Goal: Communication & Community: Answer question/provide support

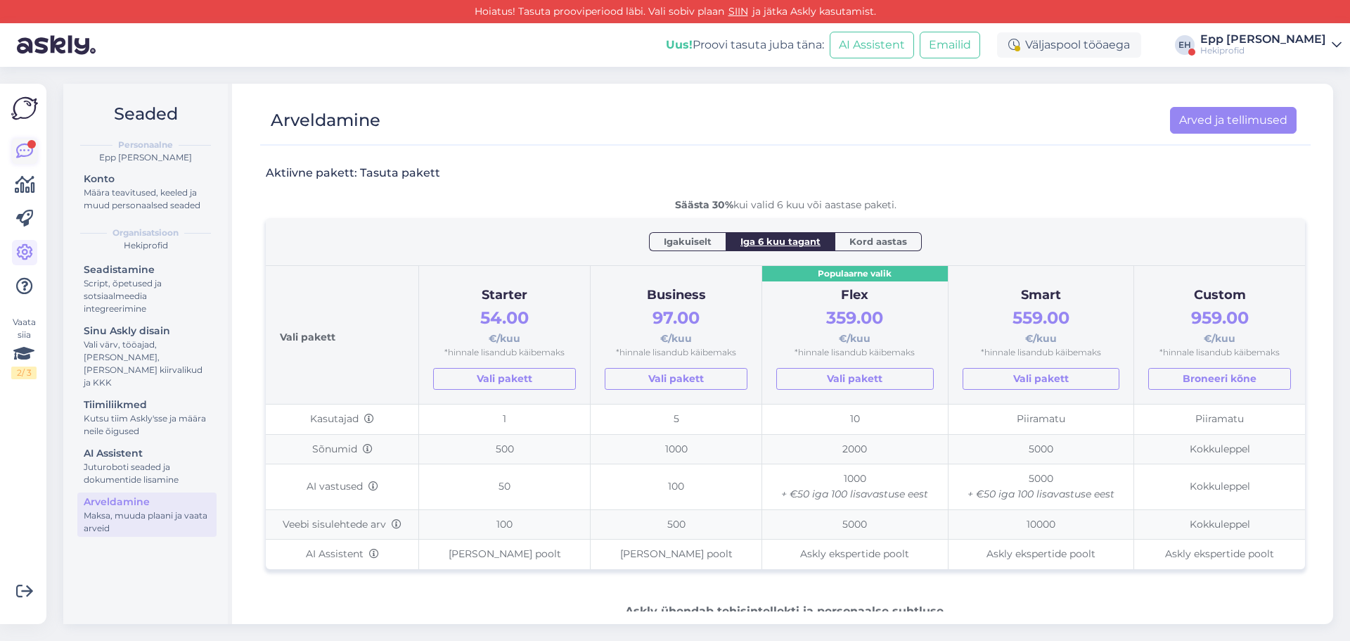
click at [36, 148] on link at bounding box center [24, 151] width 25 height 25
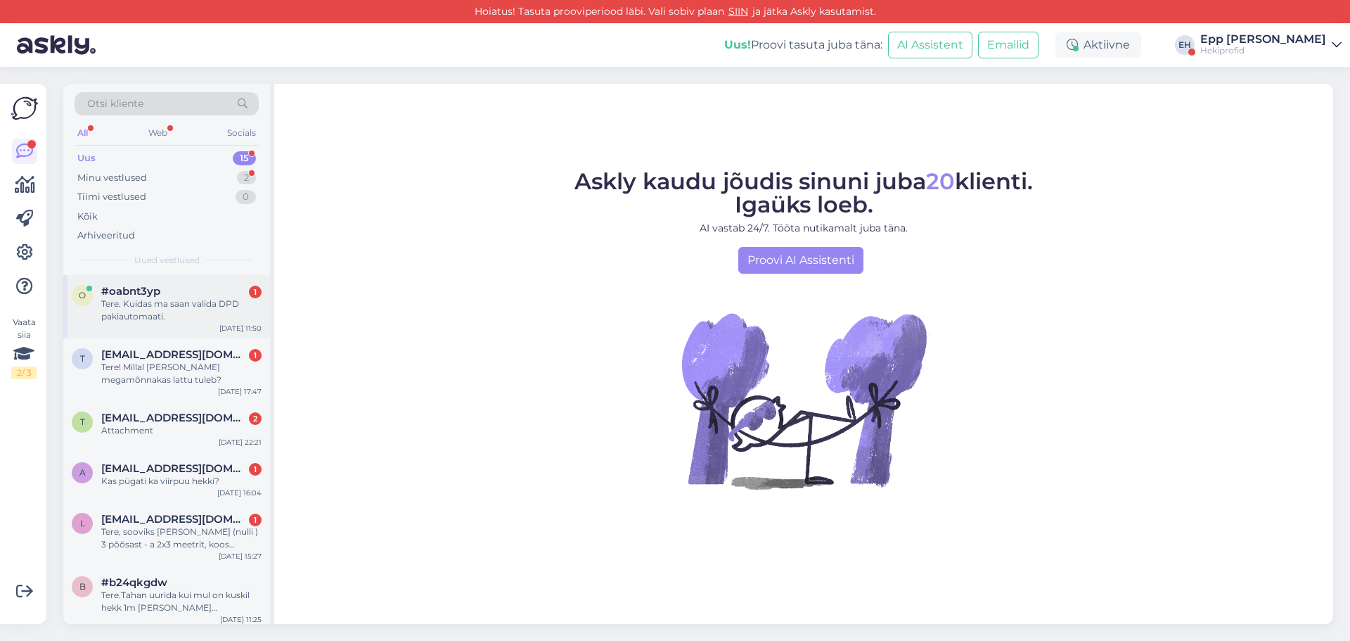
click at [160, 295] on span "#oabnt3yp" at bounding box center [130, 291] width 59 height 13
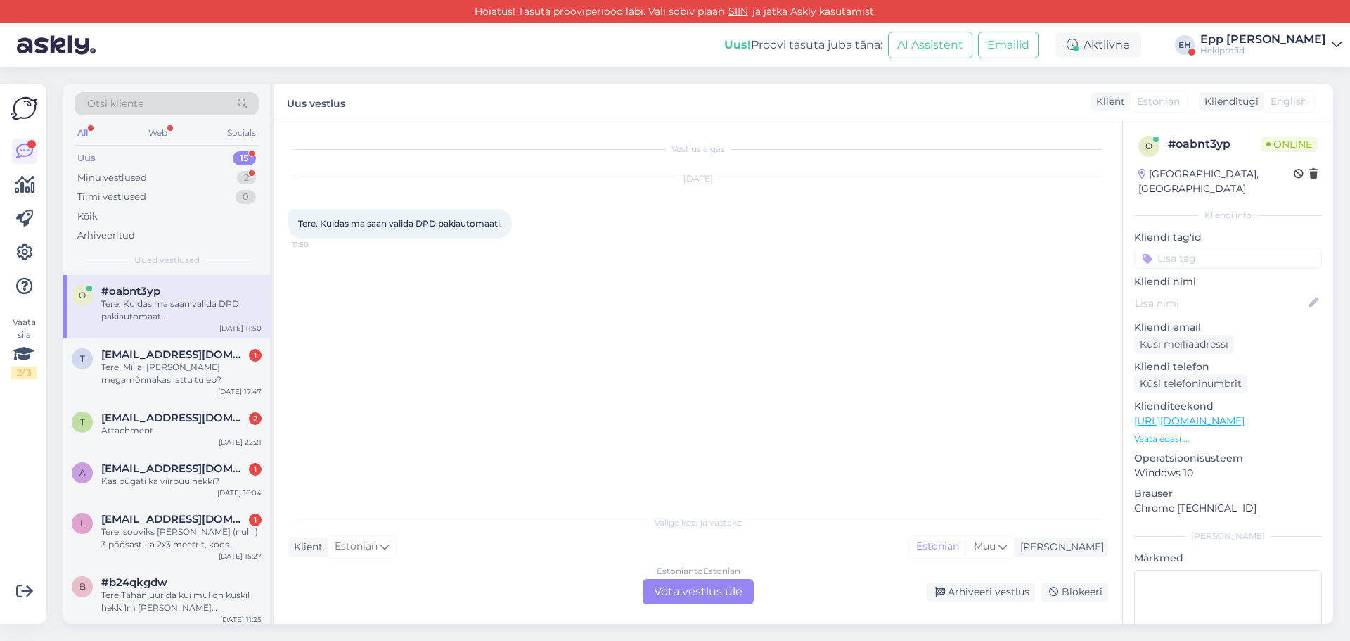
click at [676, 575] on div "Estonian to Estonian" at bounding box center [699, 571] width 84 height 13
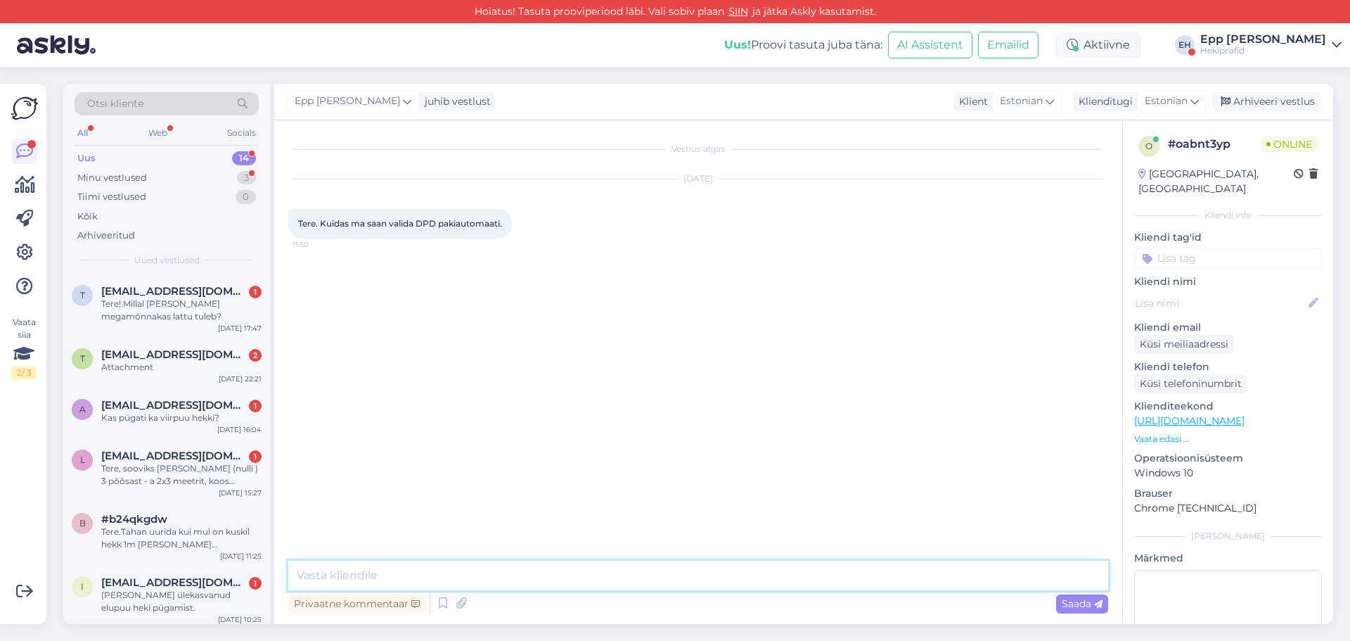
click at [676, 575] on textarea at bounding box center [698, 575] width 820 height 30
type textarea "Tere!"
type textarea "Aitäh kirja eest [PERSON_NAME] tore, et olete Mõnnakast huvitatud. :)"
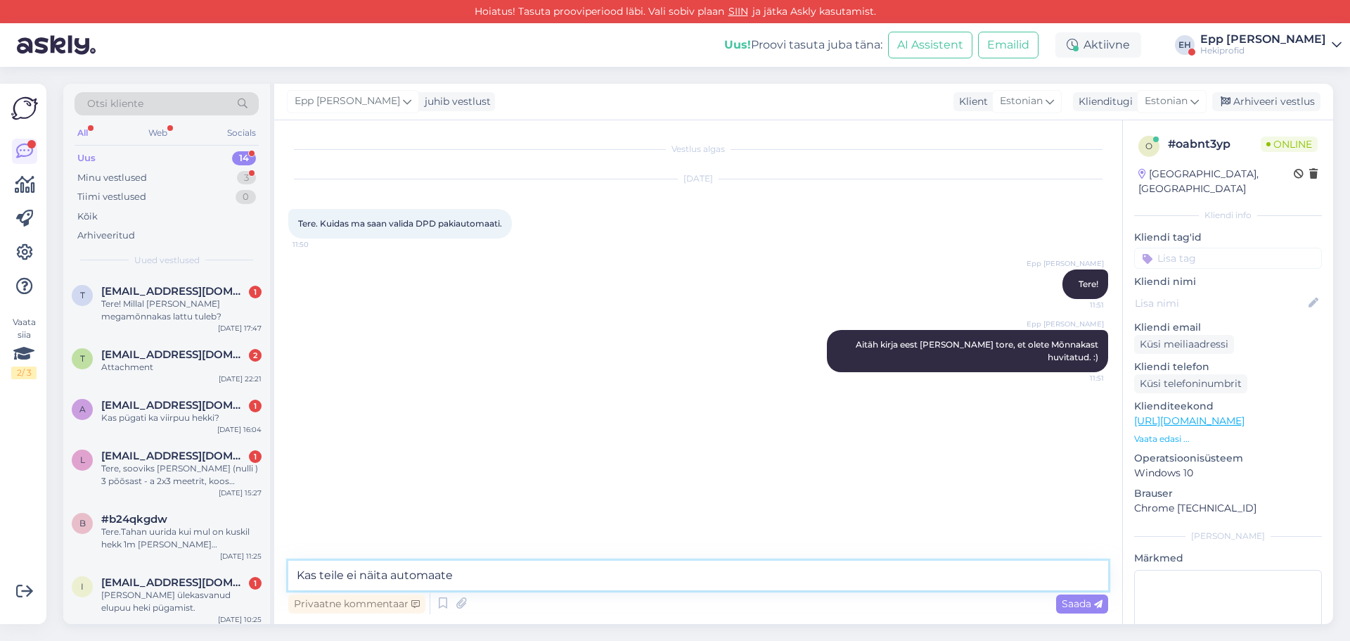
type textarea "Kas teile ei näita automaate?"
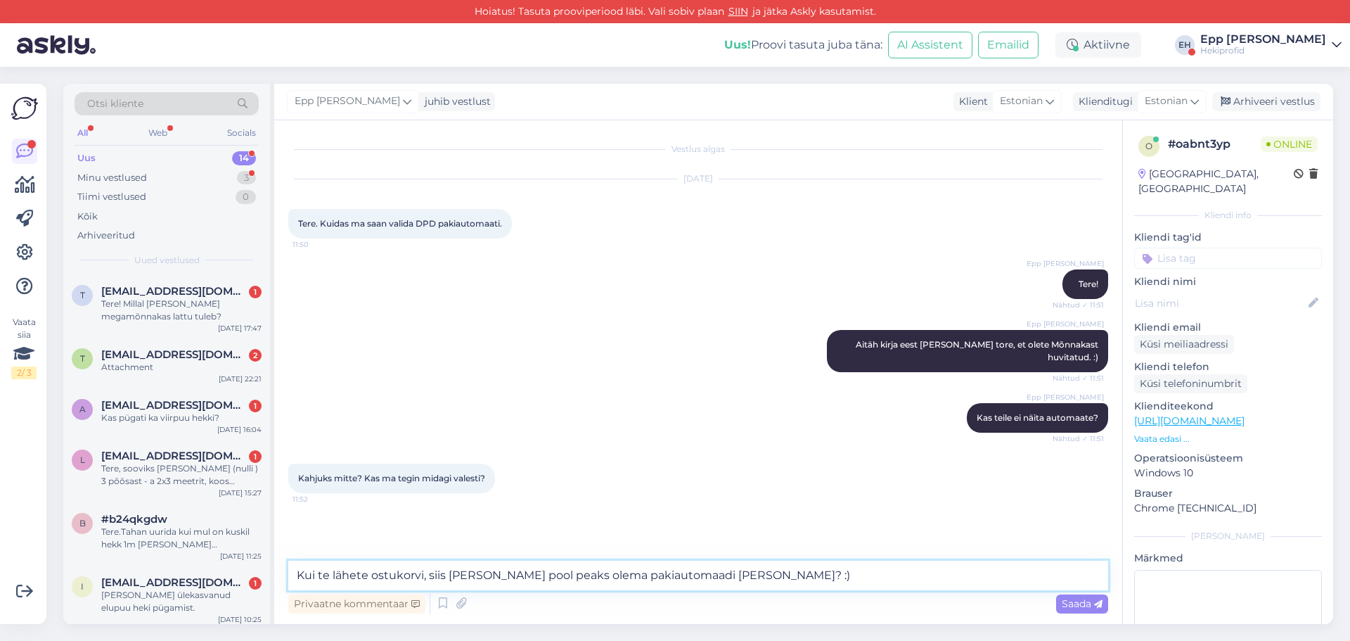
type textarea "Kui te lähete ostukorvi, siis [PERSON_NAME] pool peaks olema pakiautomaadi [PER…"
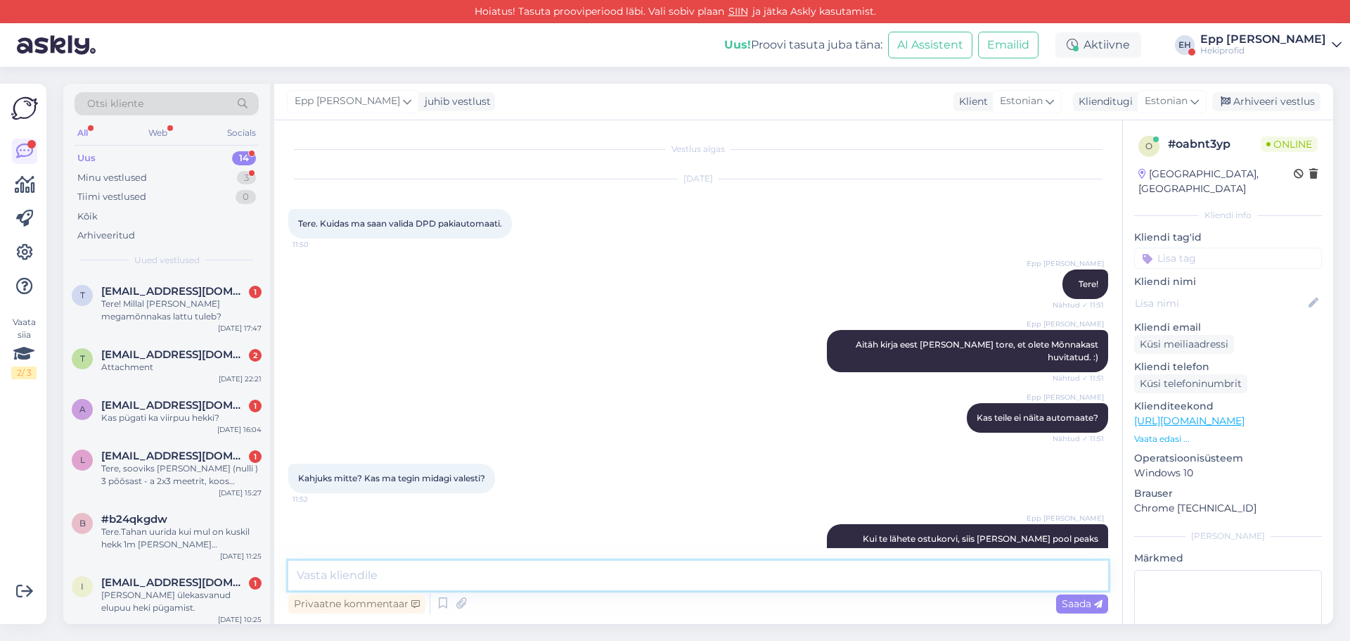
scroll to position [21, 0]
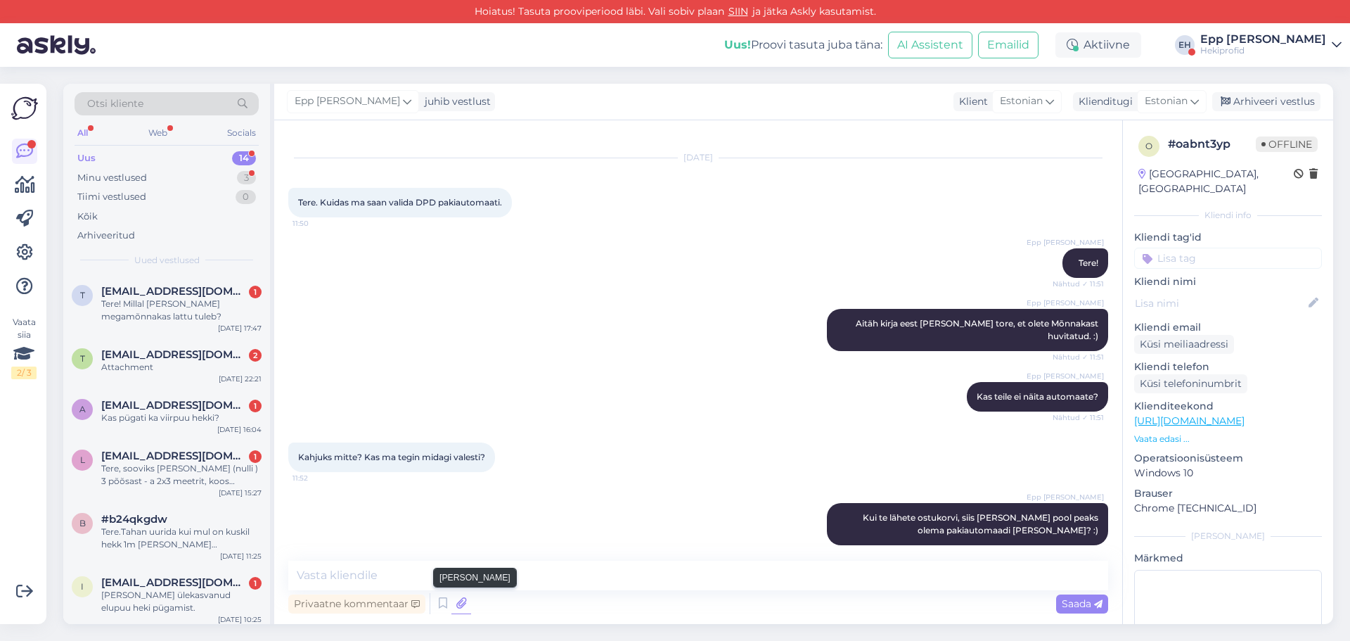
click at [462, 600] on icon at bounding box center [461, 603] width 20 height 21
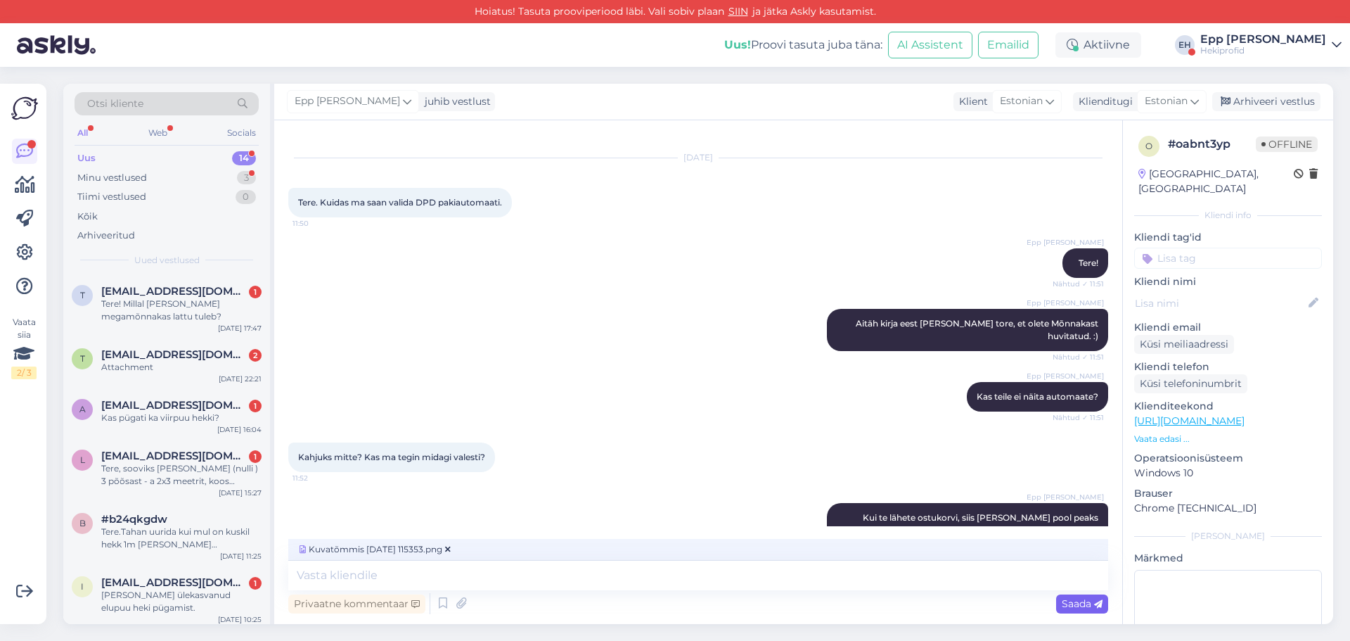
click at [1069, 603] on span "Saada" at bounding box center [1082, 603] width 41 height 13
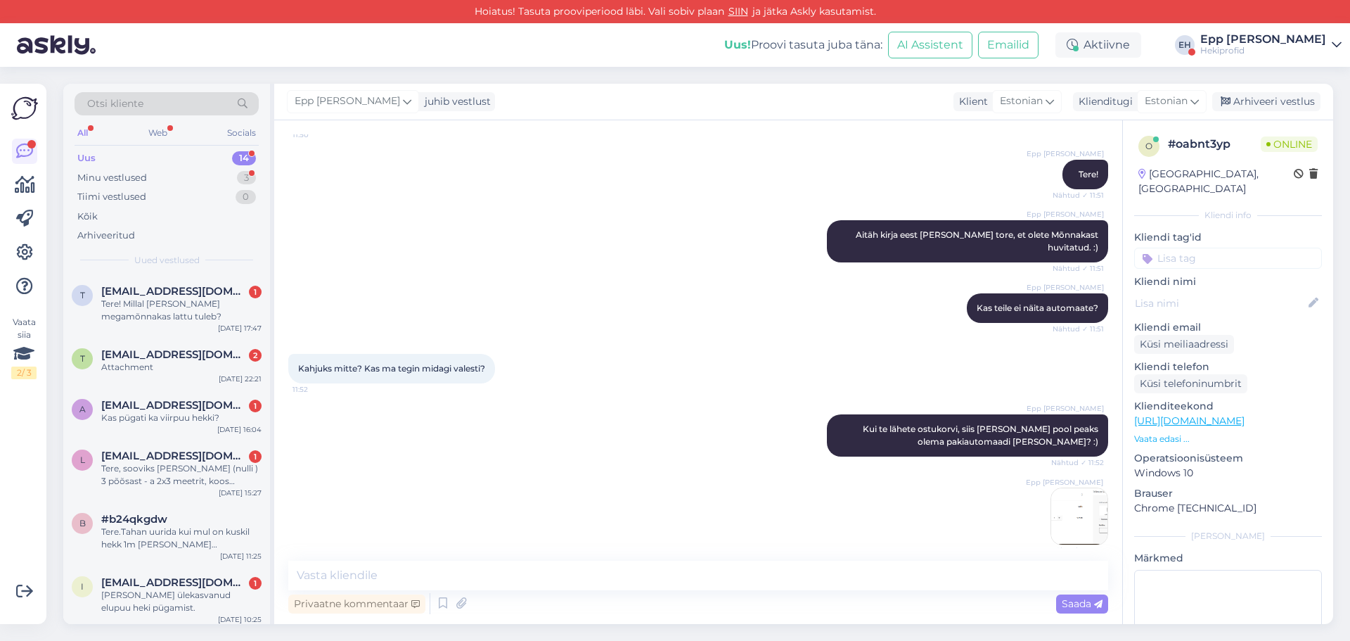
scroll to position [170, 0]
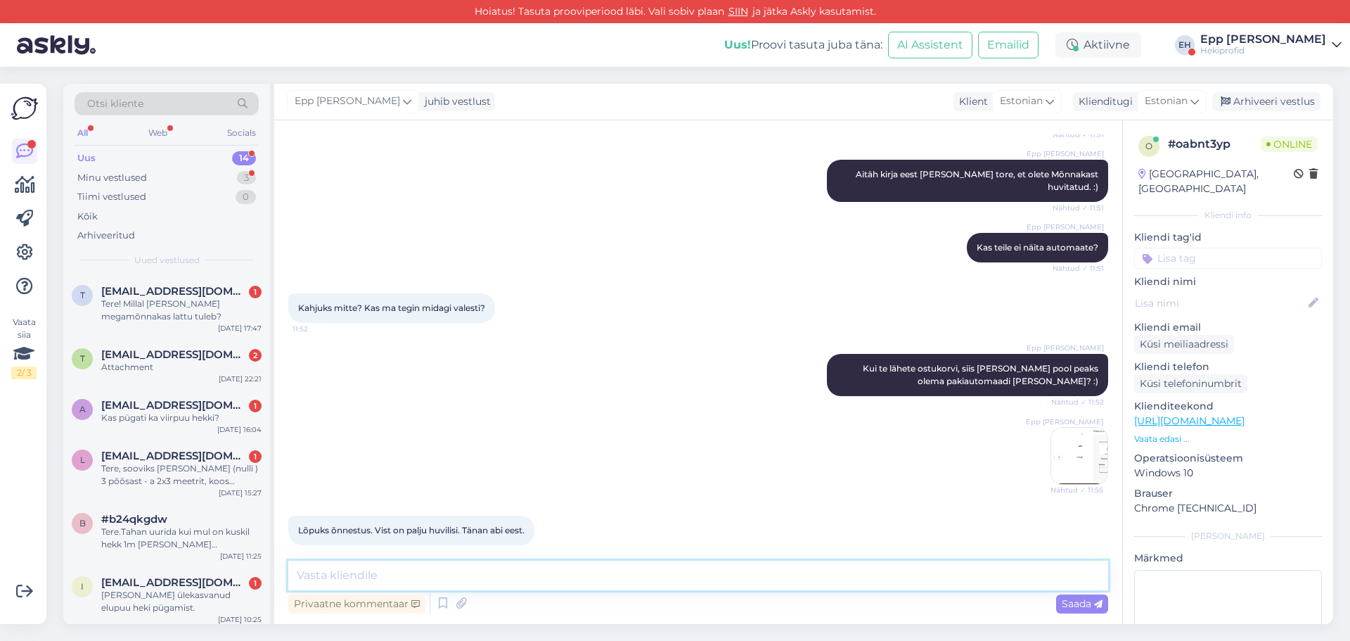
click at [468, 575] on textarea at bounding box center [698, 575] width 820 height 30
type textarea "Ikka! Kui tekib veel küsimusi, siis [PERSON_NAME] olemas. :)"
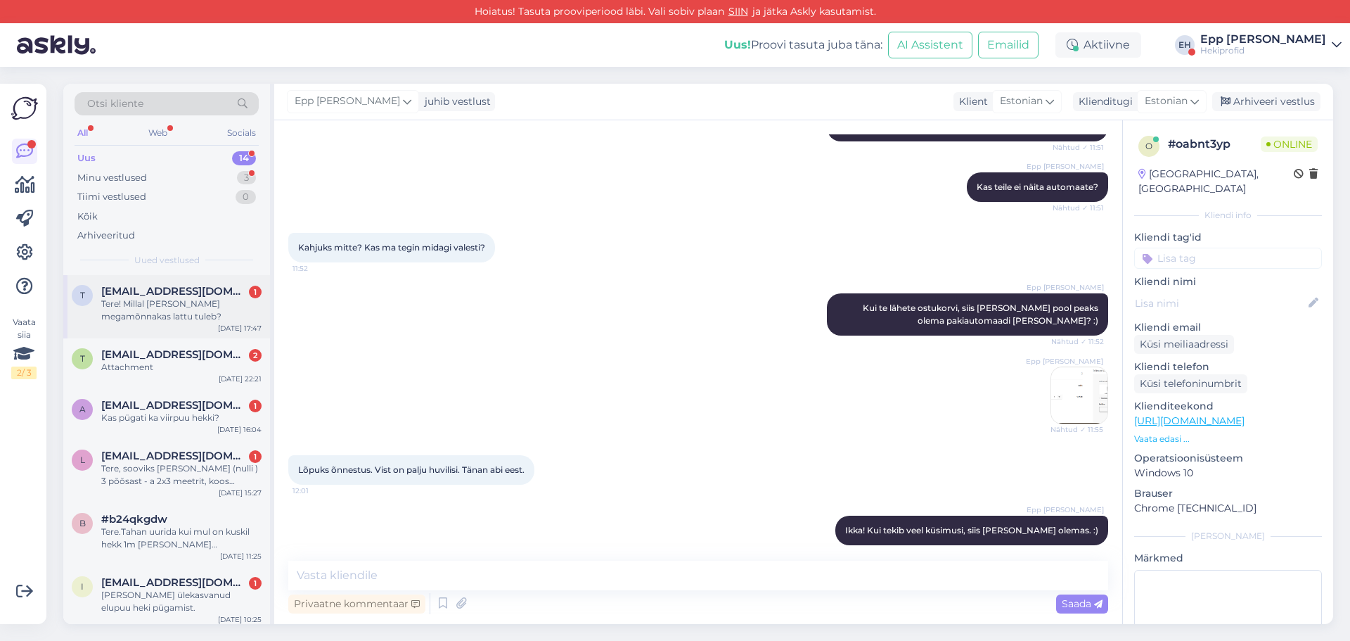
click at [186, 312] on div "Tere! Millal [PERSON_NAME] megamõnnakas lattu tuleb?" at bounding box center [181, 309] width 160 height 25
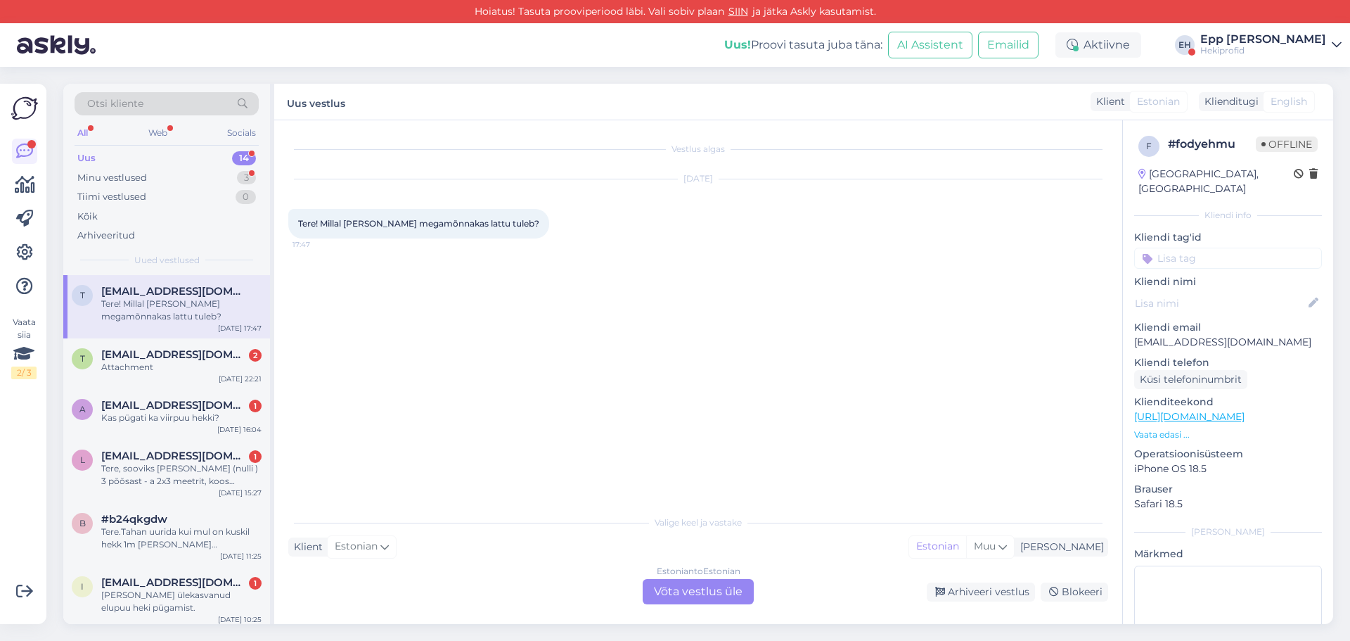
click at [678, 585] on div "Estonian to Estonian Võta vestlus üle" at bounding box center [698, 591] width 111 height 25
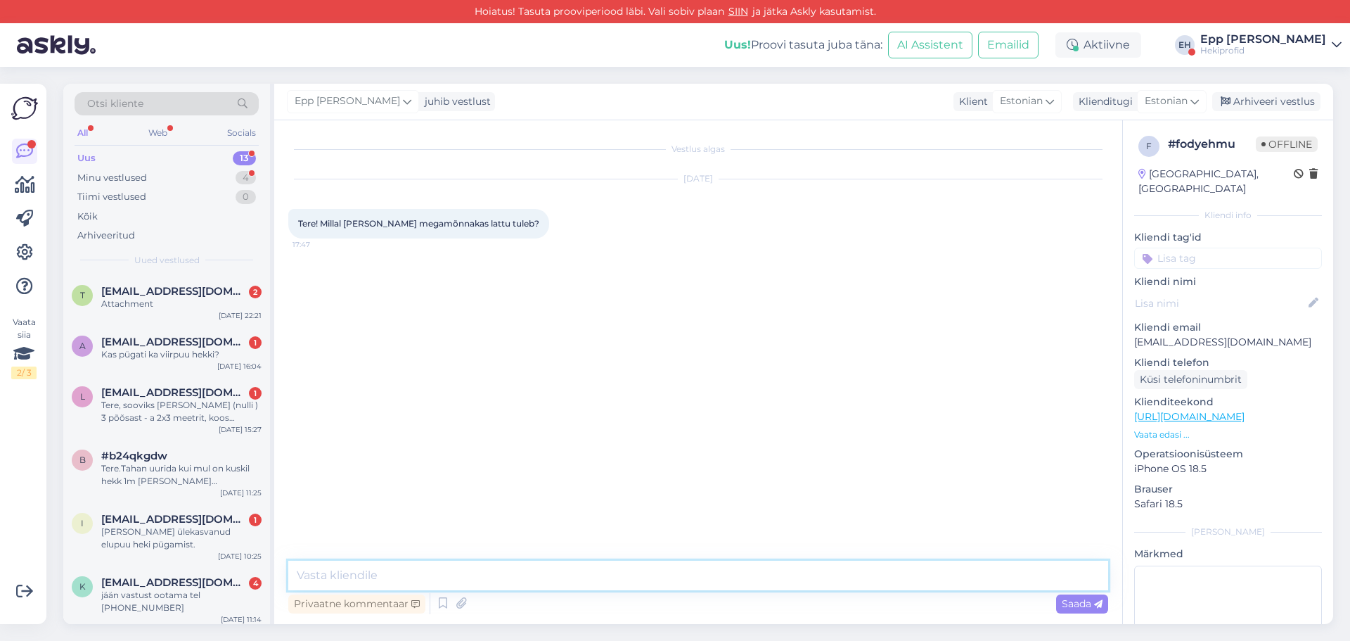
click at [608, 568] on textarea at bounding box center [698, 575] width 820 height 30
type textarea "Tere! Aitäh kirja eest [PERSON_NAME] tore, et olete Mõnnakast huvitatud. :)"
click at [1301, 30] on div "Uus! Proovi tasuta [PERSON_NAME]: AI Assistent Emailid Aktiivne [PERSON_NAME] […" at bounding box center [675, 45] width 1350 height 44
click at [1296, 46] on div "Hekiprofid" at bounding box center [1263, 50] width 126 height 11
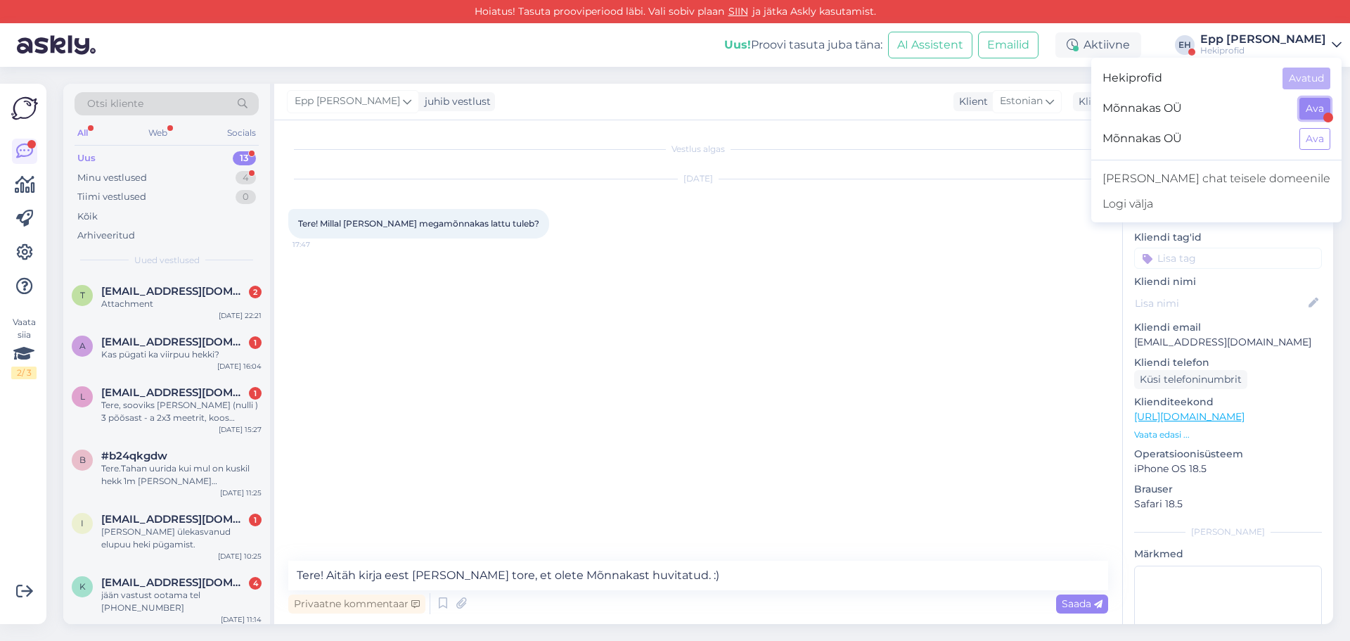
click at [1315, 113] on button "Ava" at bounding box center [1314, 109] width 31 height 22
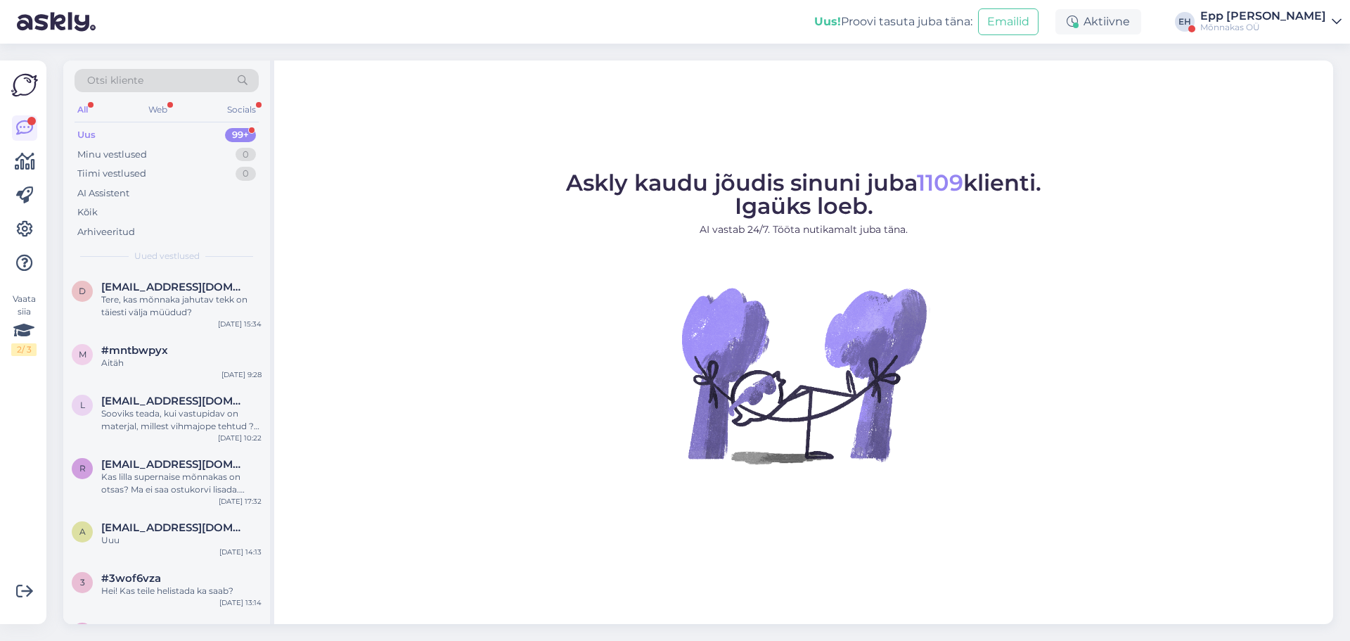
click at [1287, 20] on div "Epp [PERSON_NAME]" at bounding box center [1263, 16] width 126 height 11
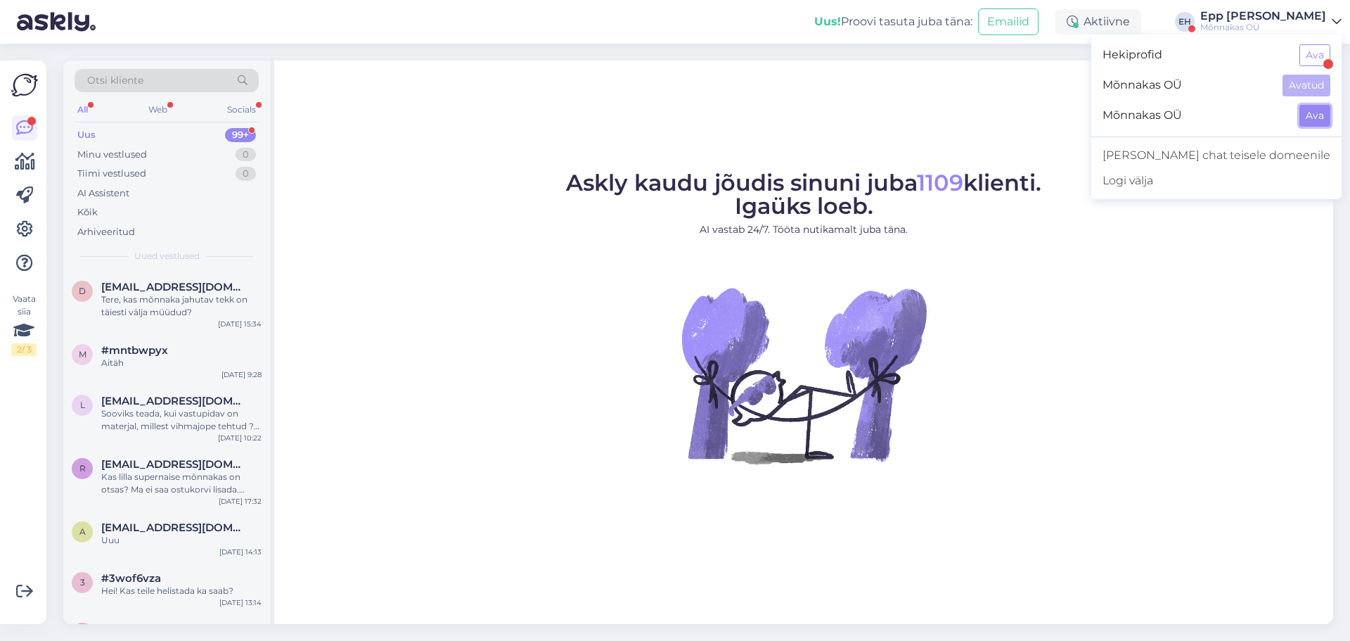
click at [1313, 113] on button "Ava" at bounding box center [1314, 116] width 31 height 22
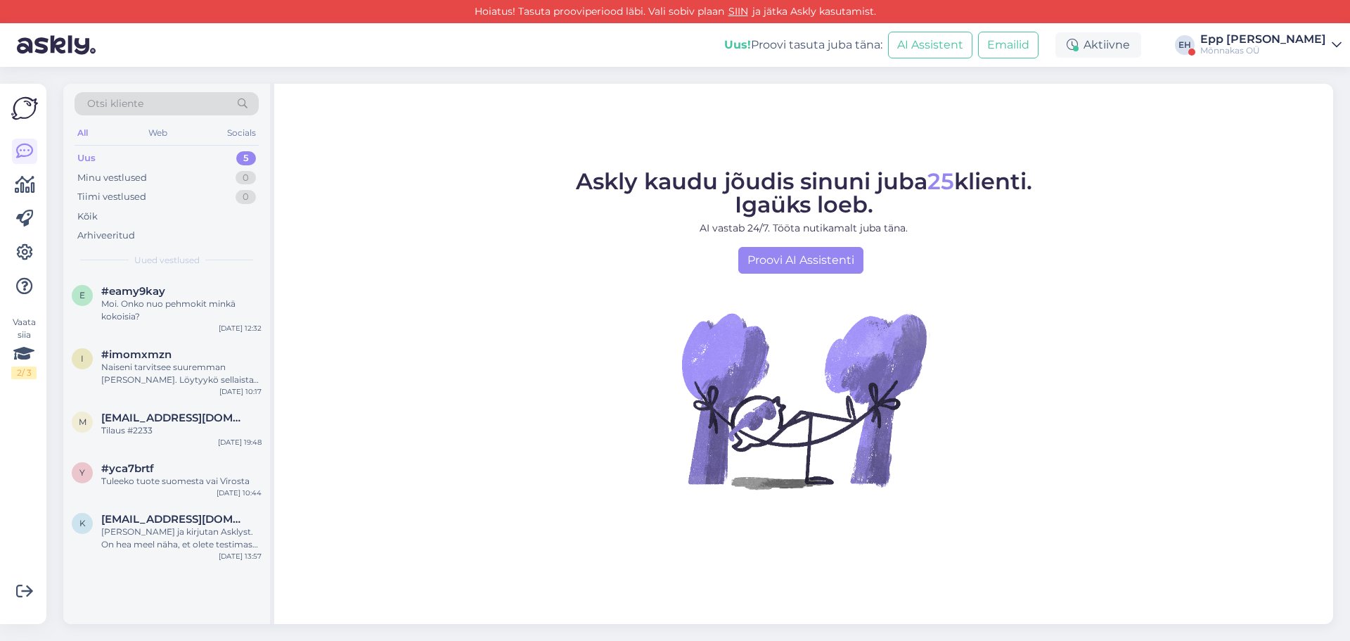
click at [1304, 40] on div "Epp [PERSON_NAME]" at bounding box center [1263, 39] width 126 height 11
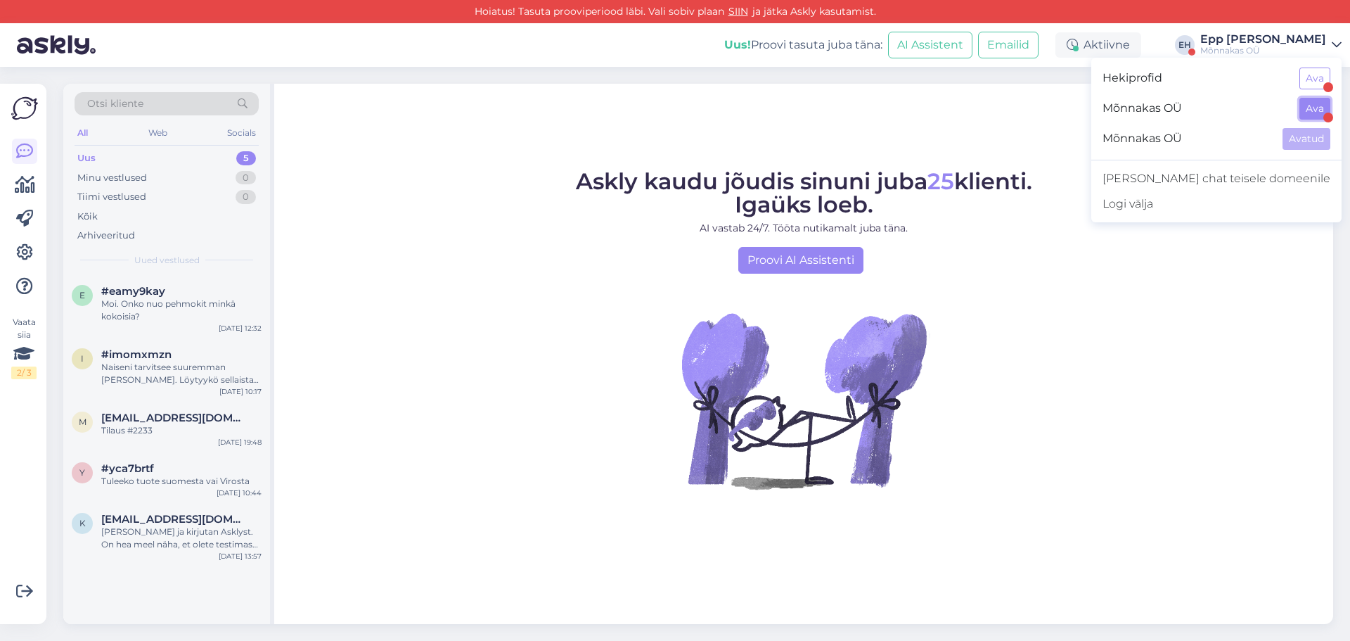
click at [1311, 103] on button "Ava" at bounding box center [1314, 109] width 31 height 22
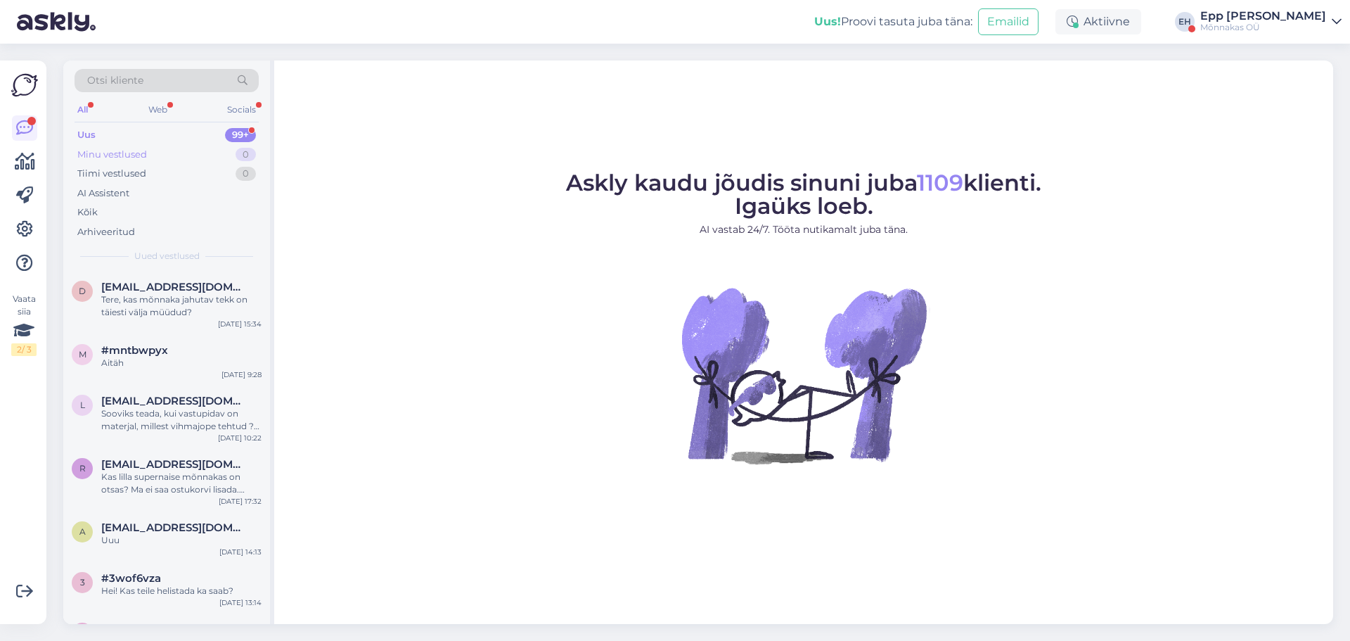
click at [184, 155] on div "Minu vestlused 0" at bounding box center [167, 155] width 184 height 20
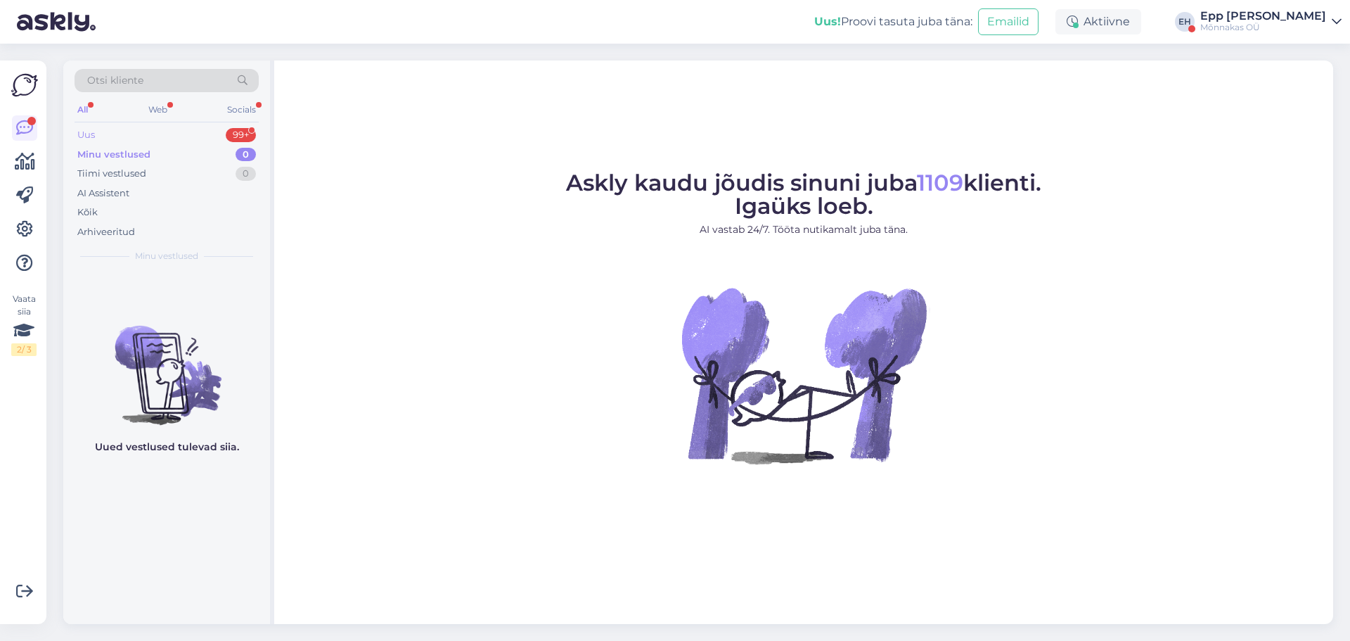
click at [162, 134] on div "Uus 99+" at bounding box center [167, 135] width 184 height 20
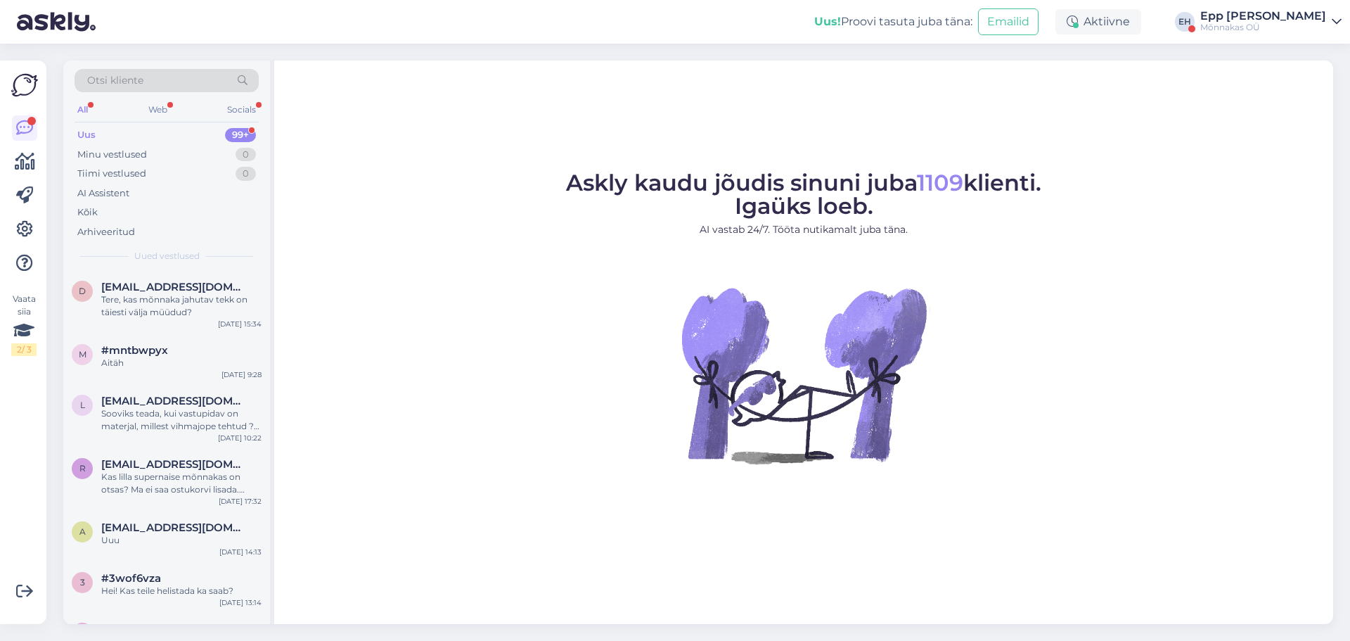
click at [1292, 14] on div "Epp [PERSON_NAME]" at bounding box center [1263, 16] width 126 height 11
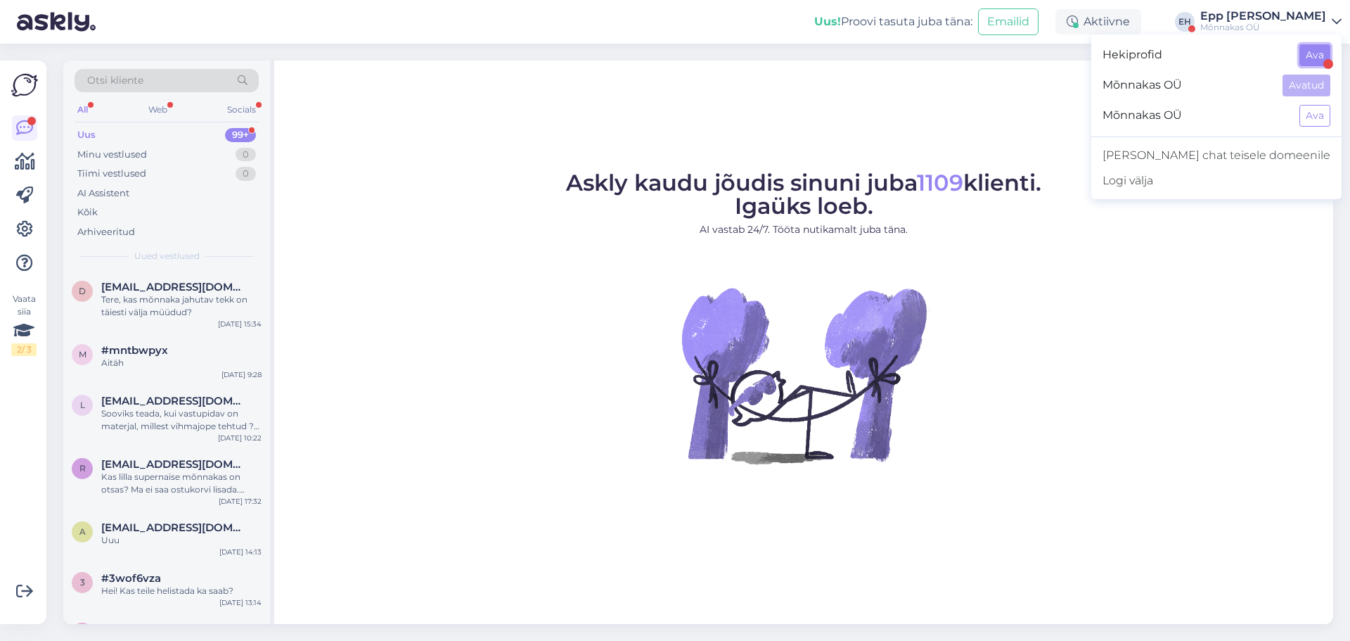
click at [1311, 50] on button "Ava" at bounding box center [1314, 55] width 31 height 22
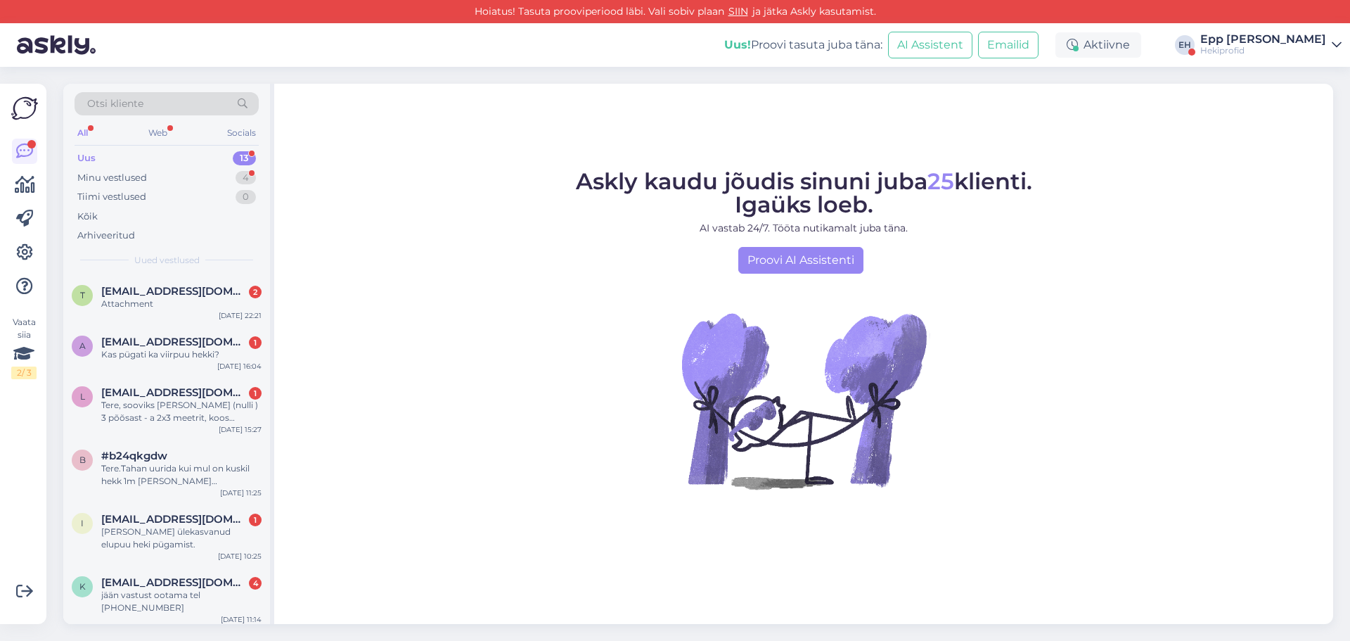
click at [1311, 50] on div "Hekiprofid" at bounding box center [1263, 50] width 126 height 11
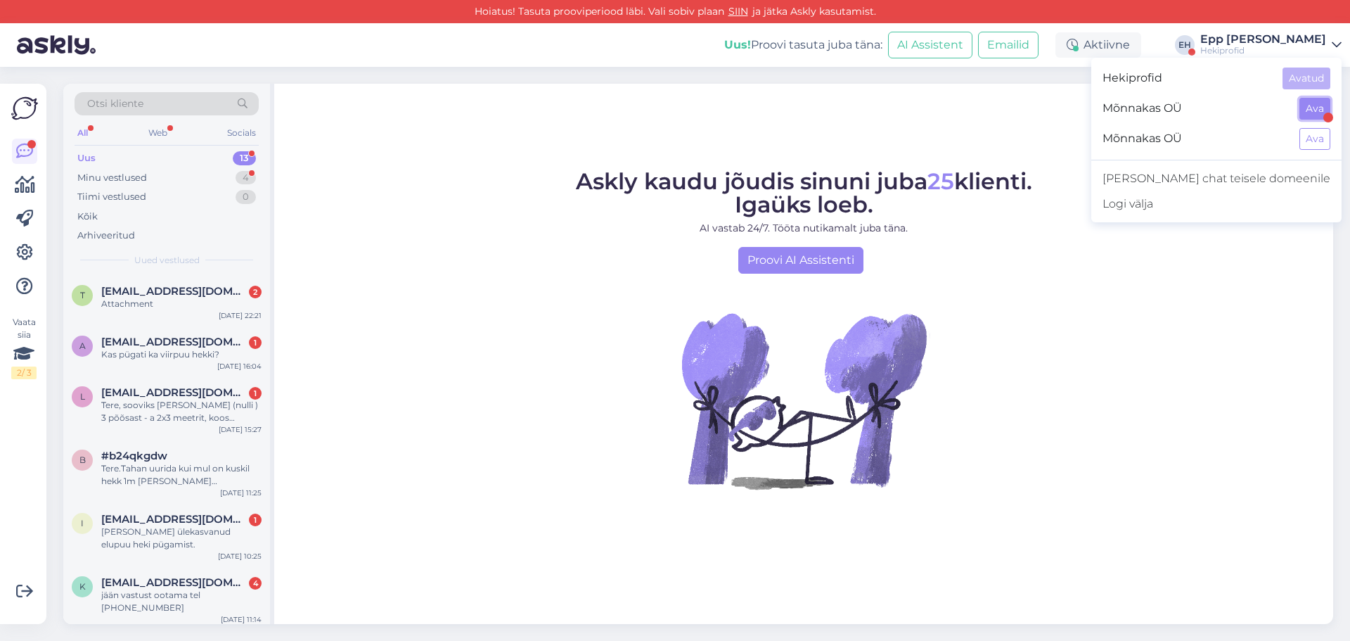
click at [1306, 105] on button "Ava" at bounding box center [1314, 109] width 31 height 22
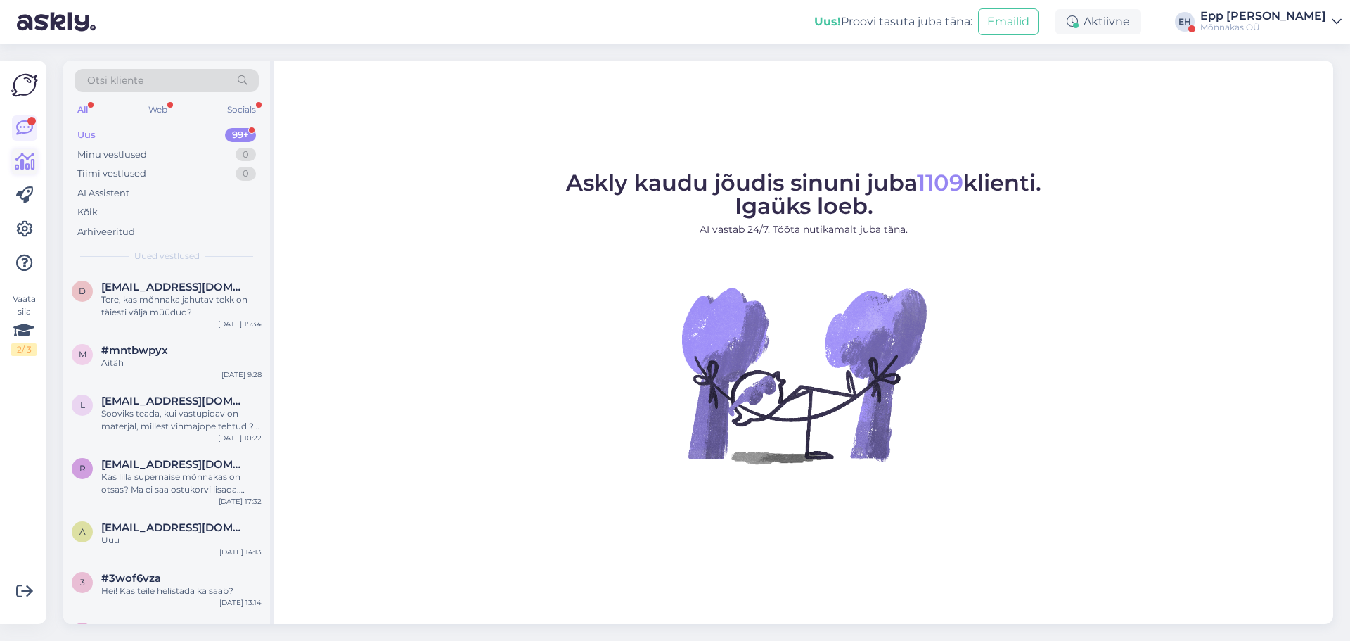
click at [21, 162] on icon at bounding box center [25, 161] width 20 height 17
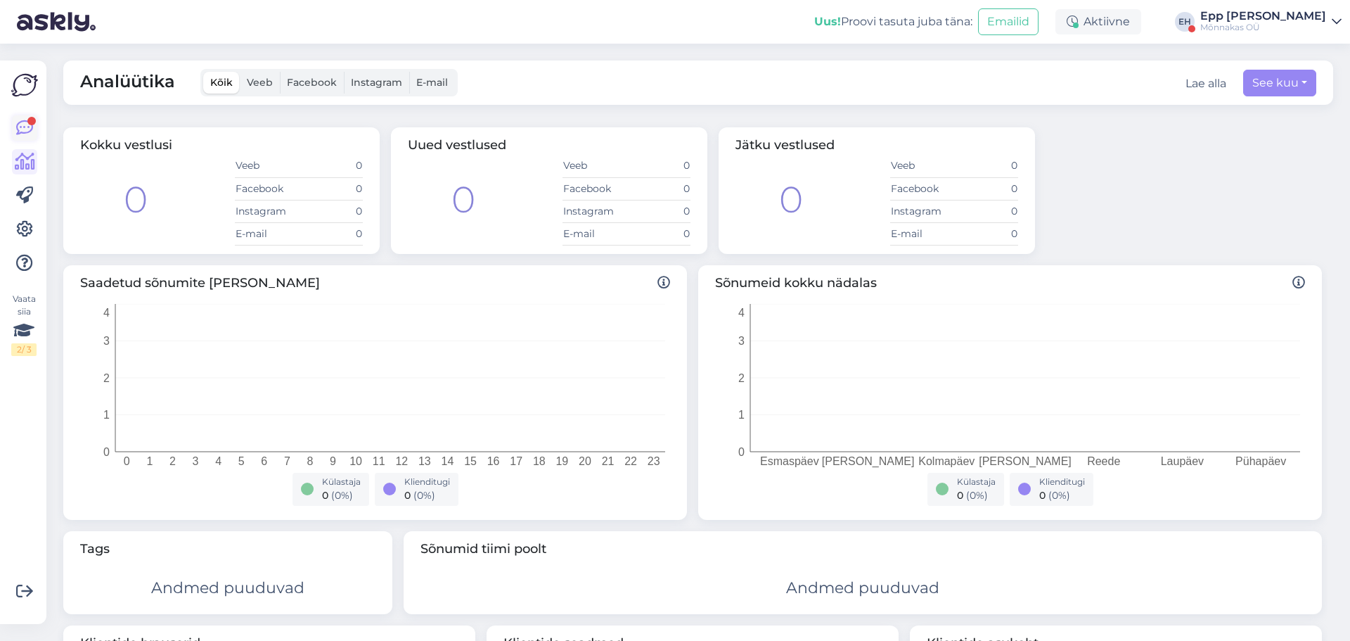
click at [31, 127] on icon at bounding box center [24, 128] width 17 height 17
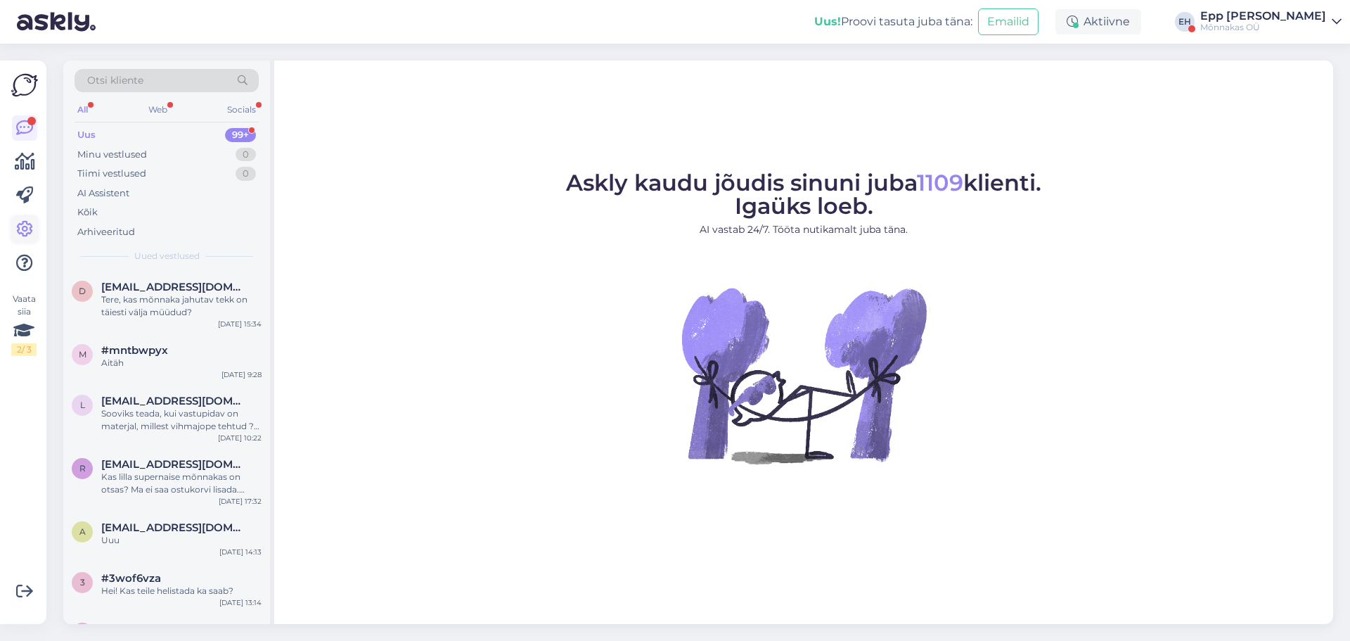
click at [25, 229] on icon at bounding box center [24, 229] width 17 height 17
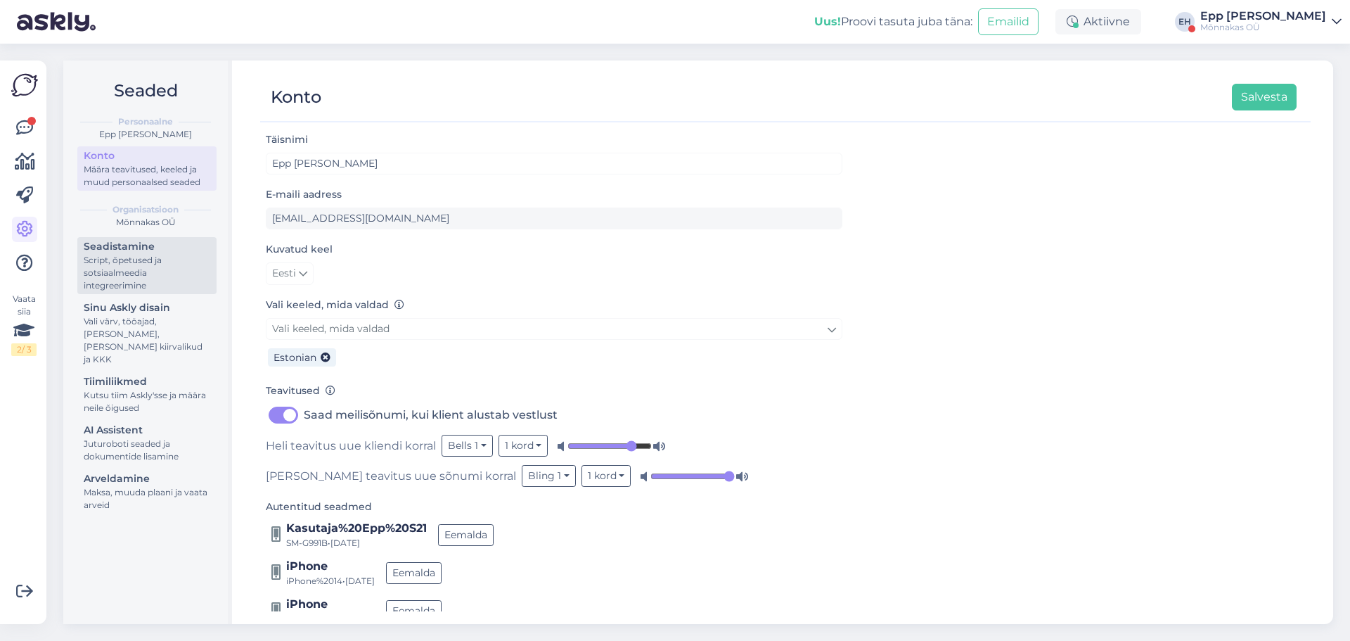
click at [176, 271] on div "Script, õpetused ja sotsiaalmeedia integreerimine" at bounding box center [147, 273] width 127 height 38
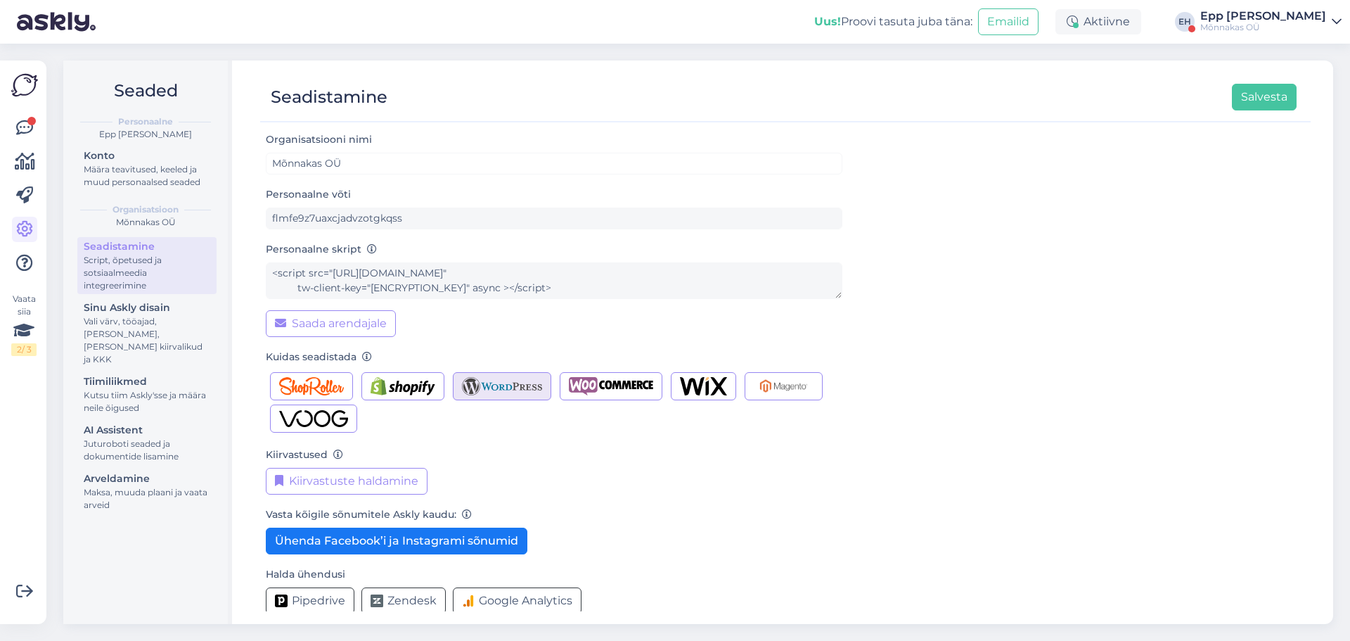
scroll to position [14, 0]
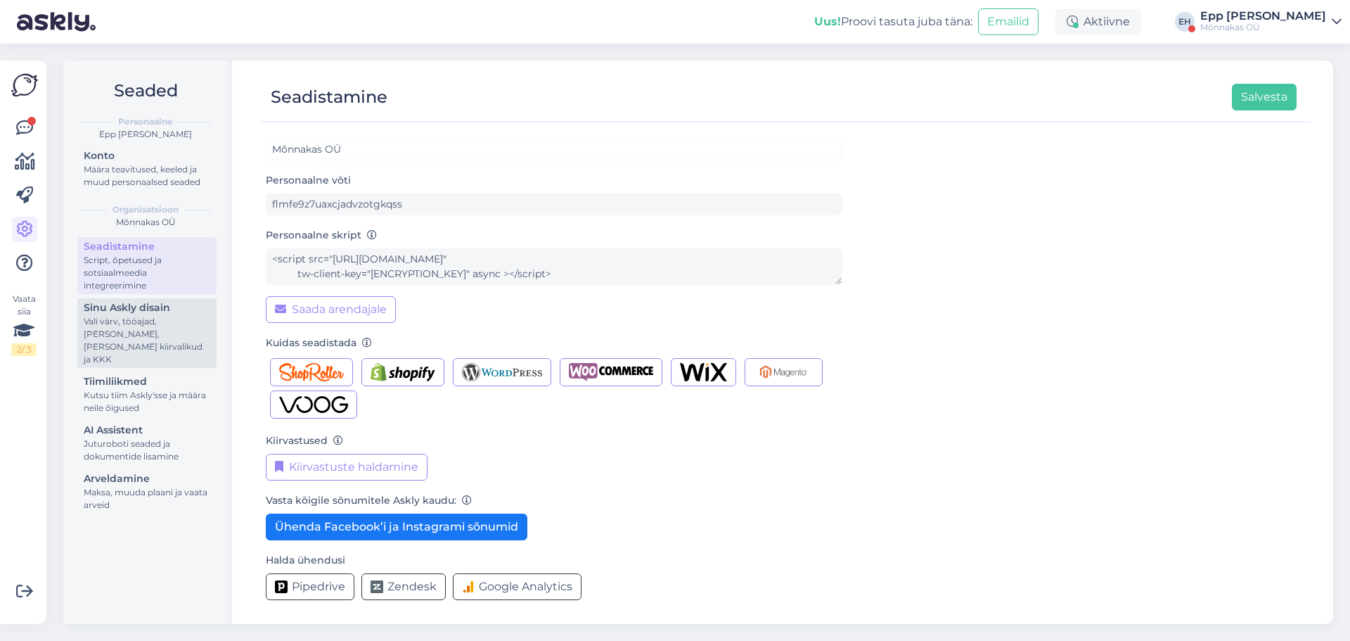
click at [195, 321] on div "Vali värv, tööajad, [PERSON_NAME], [PERSON_NAME] kiirvalikud ja KKK" at bounding box center [147, 340] width 127 height 51
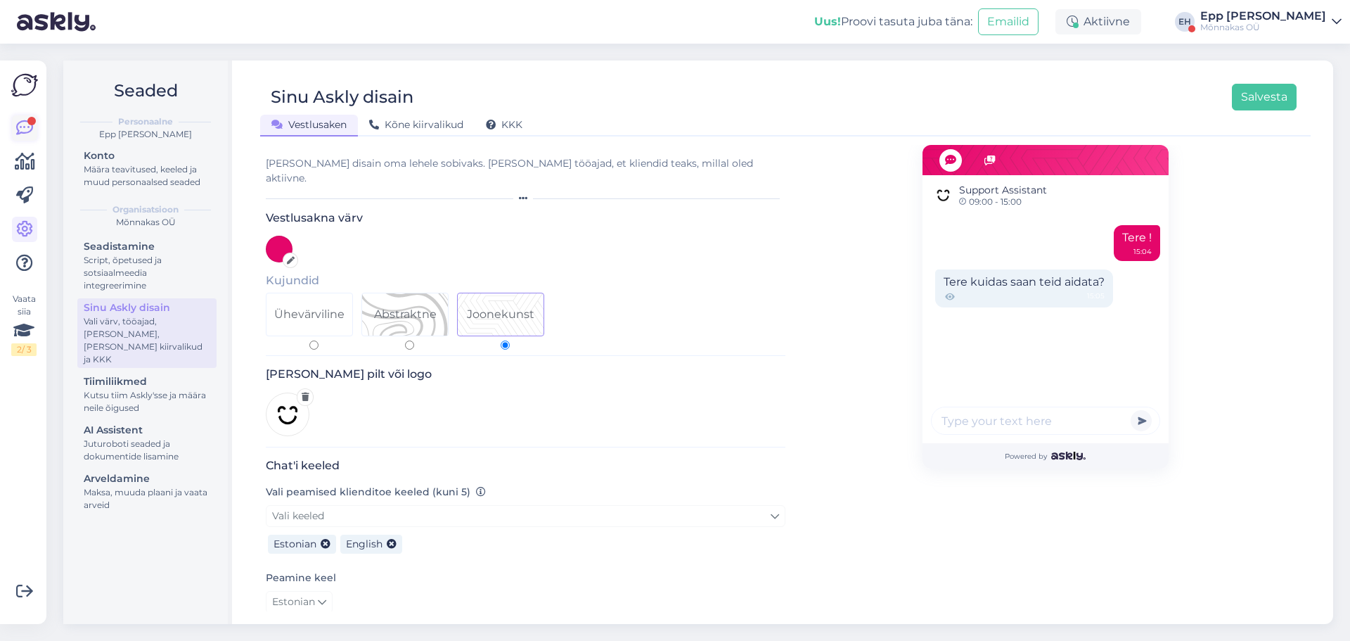
click at [27, 120] on div at bounding box center [31, 121] width 8 height 8
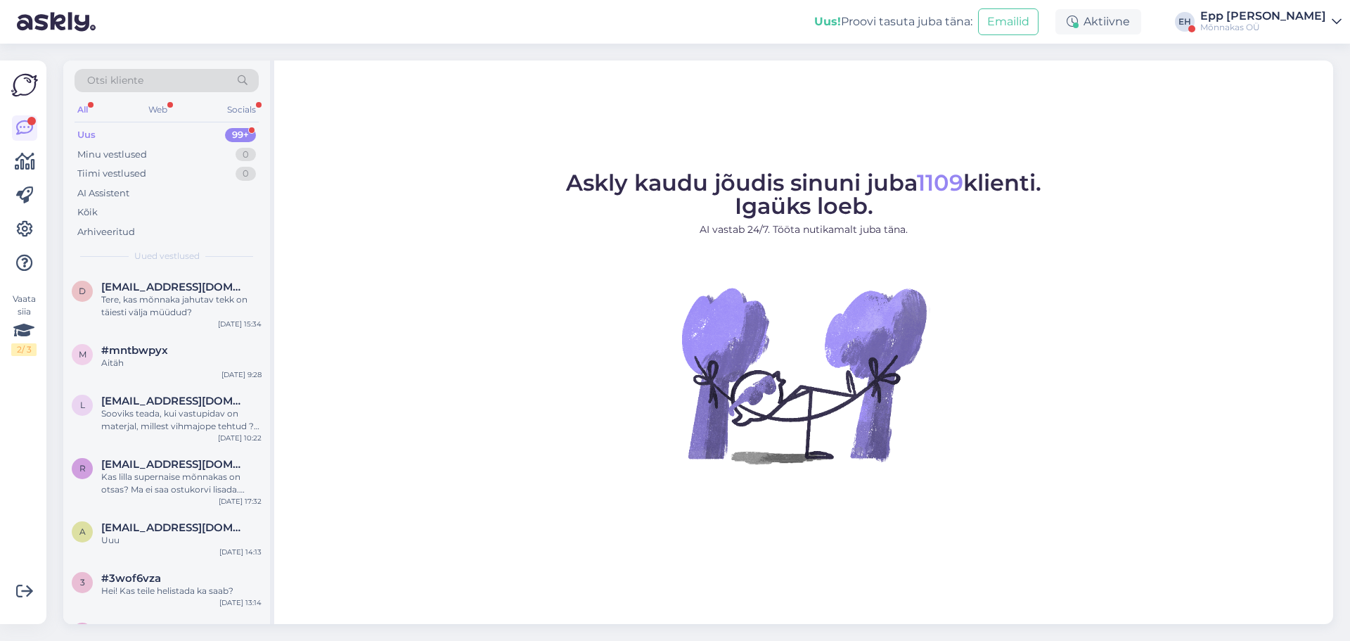
click at [173, 136] on div "Uus 99+" at bounding box center [167, 135] width 184 height 20
click at [1286, 0] on div "Uus! Proovi tasuta [PERSON_NAME]: Emailid Aktiivne [PERSON_NAME] [PERSON_NAME] …" at bounding box center [675, 22] width 1350 height 44
click at [1287, 17] on div "Epp [PERSON_NAME]" at bounding box center [1263, 16] width 126 height 11
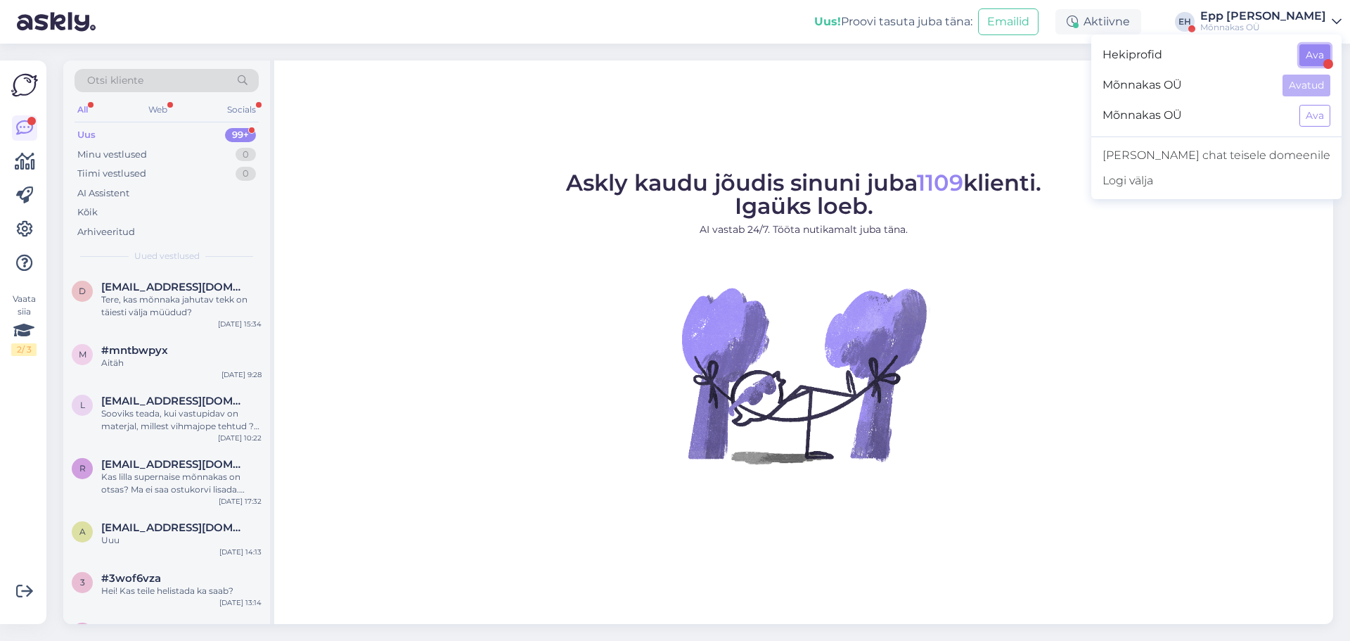
click at [1312, 65] on button "Ava" at bounding box center [1314, 55] width 31 height 22
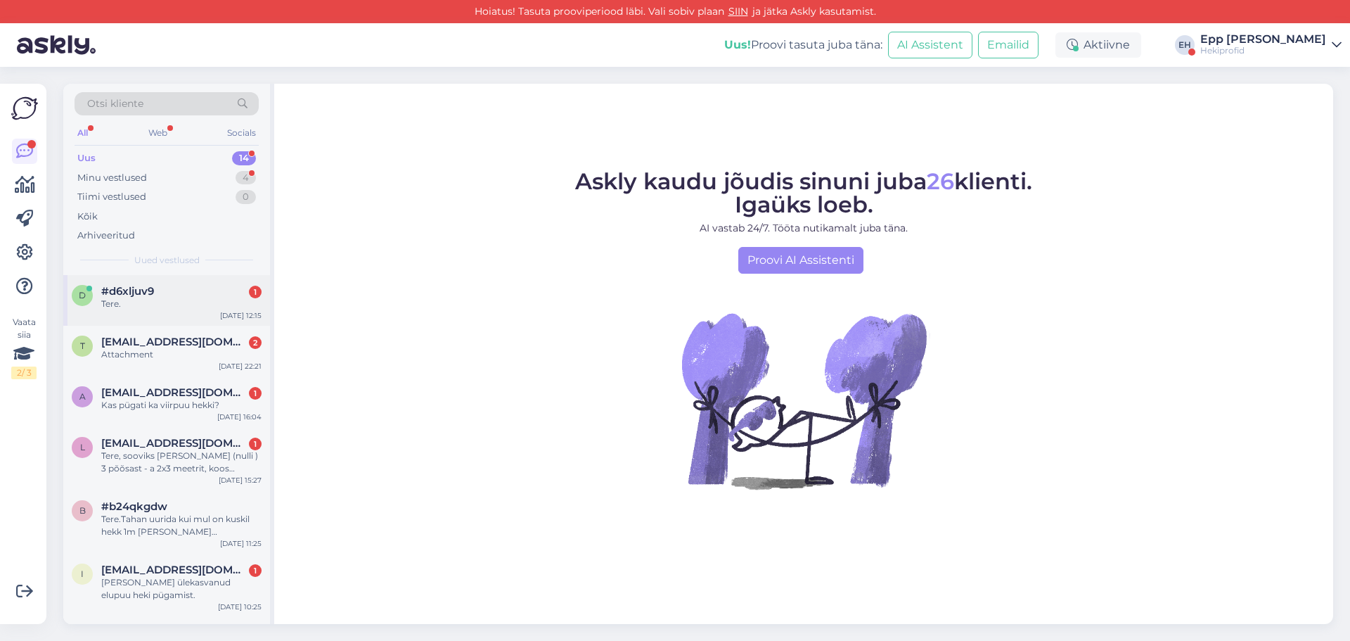
click at [151, 282] on div "d #d6xljuv9 1 Tere. [DATE] 12:15" at bounding box center [166, 300] width 207 height 51
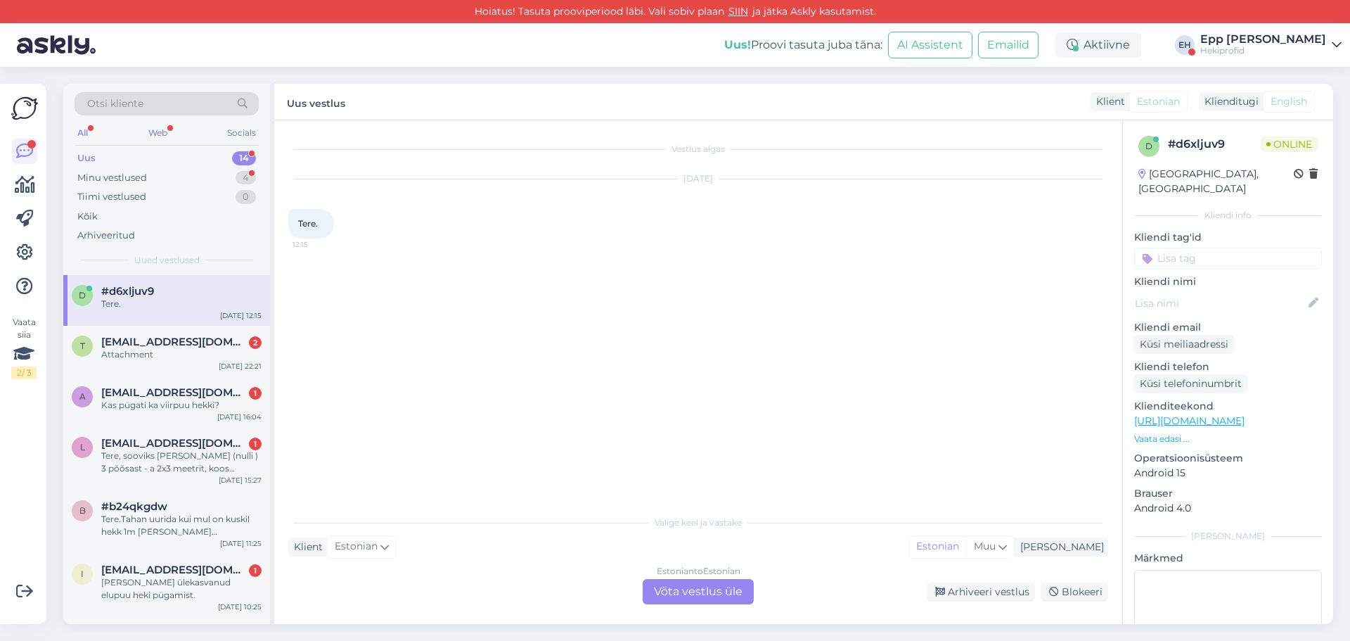
click at [674, 593] on div "Estonian to Estonian Võta vestlus üle" at bounding box center [698, 591] width 111 height 25
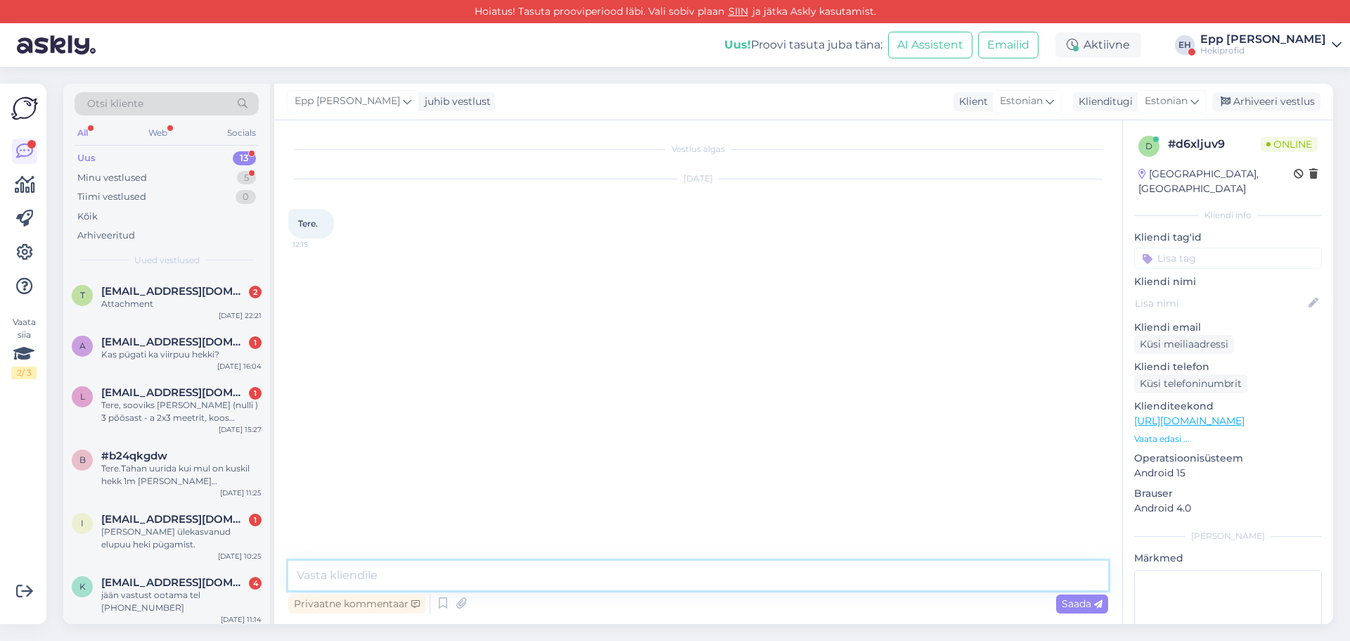
click at [501, 570] on textarea at bounding box center [698, 575] width 820 height 30
type textarea "Tere!"
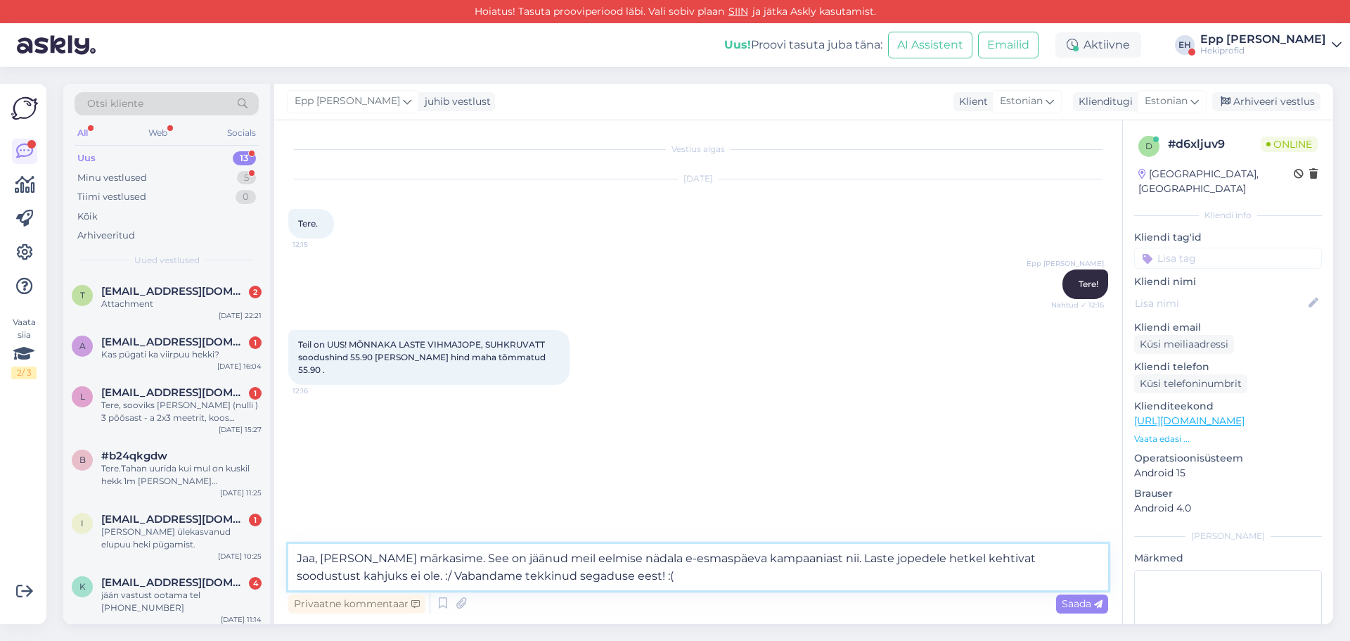
type textarea "Jaa, [PERSON_NAME] märkasime. See on jäänud meil eelmise nädala e-esmaspäeva ka…"
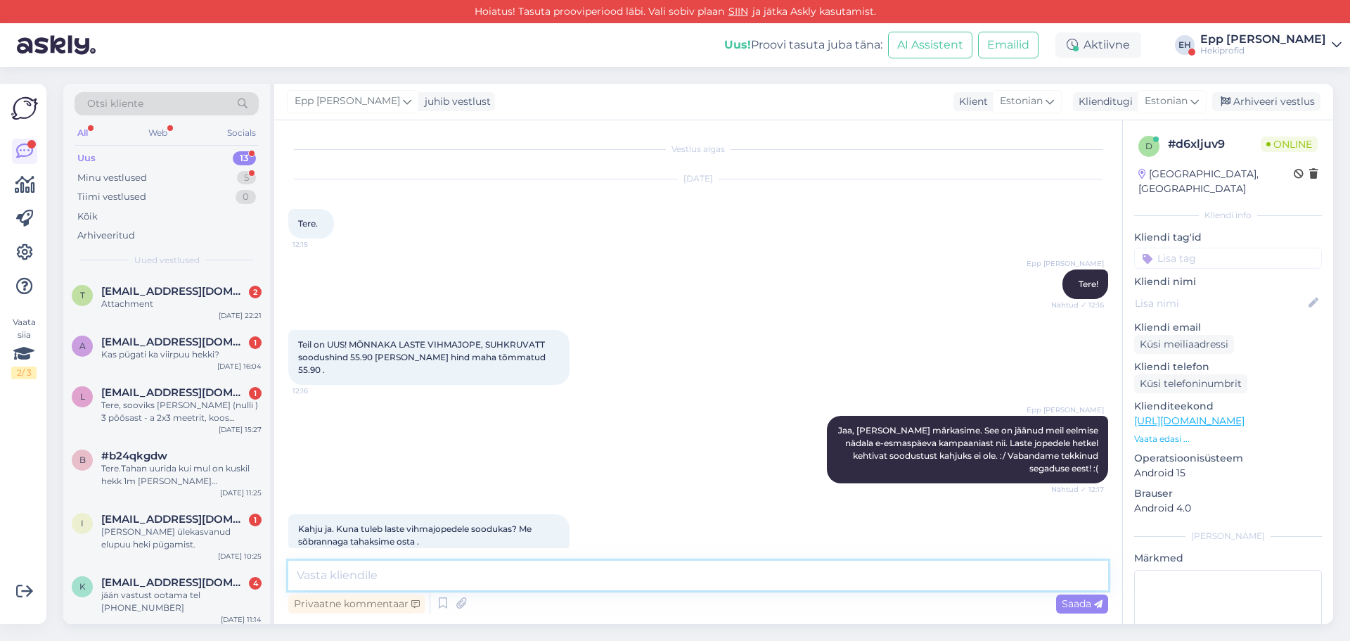
scroll to position [11, 0]
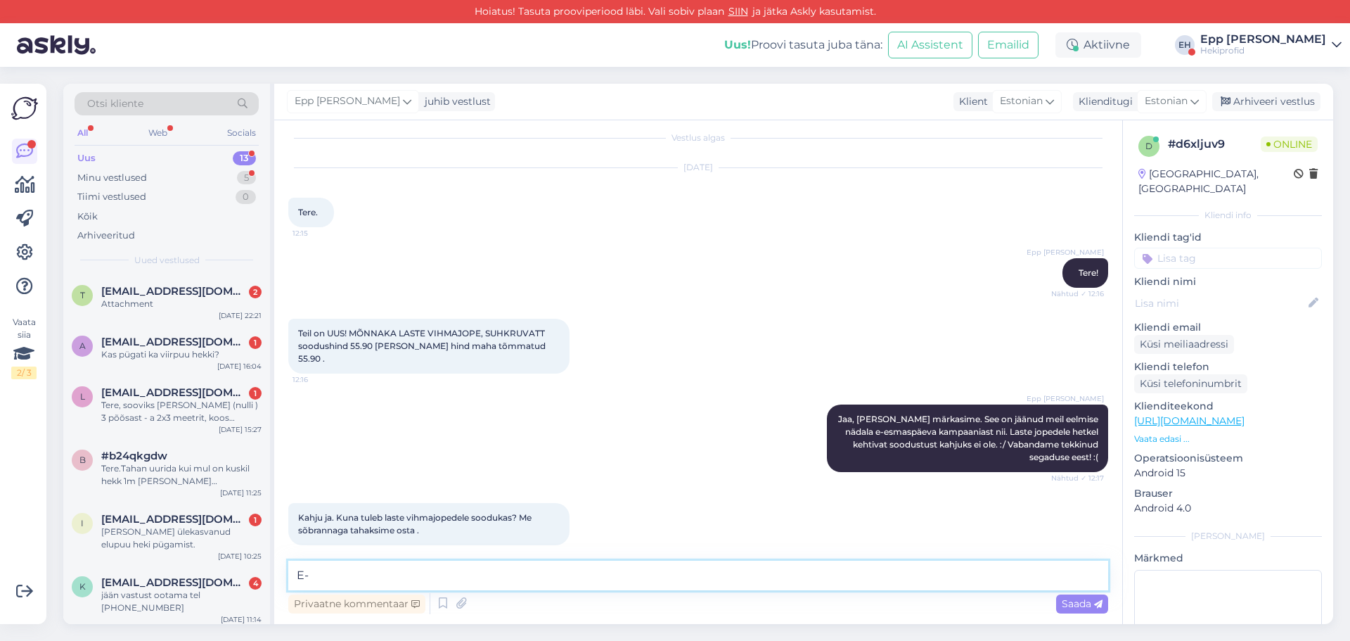
type textarea "E"
type textarea "Eelmise nädala e-esmaspäeval oli viimane sooduskampaania.. Saan teile jagada he…"
drag, startPoint x: 946, startPoint y: 565, endPoint x: 251, endPoint y: 468, distance: 701.5
click at [251, 468] on div "Otsi kliente All Web Socials Uus 13 Minu vestlused 5 Tiimi vestlused 0 Kõik Arh…" at bounding box center [698, 354] width 1270 height 540
type textarea "[PERSON_NAME] nüüd uuendatud info, et tänasest tegelikult hakkab kooli kampaani…"
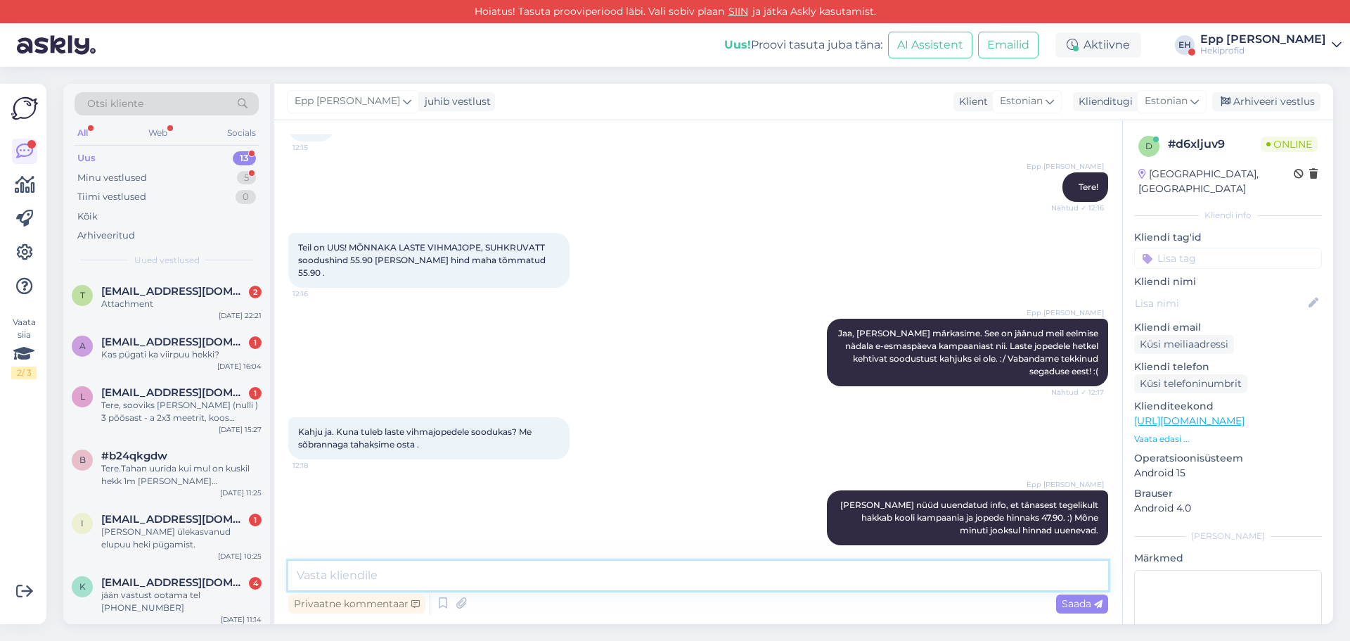
scroll to position [218, 0]
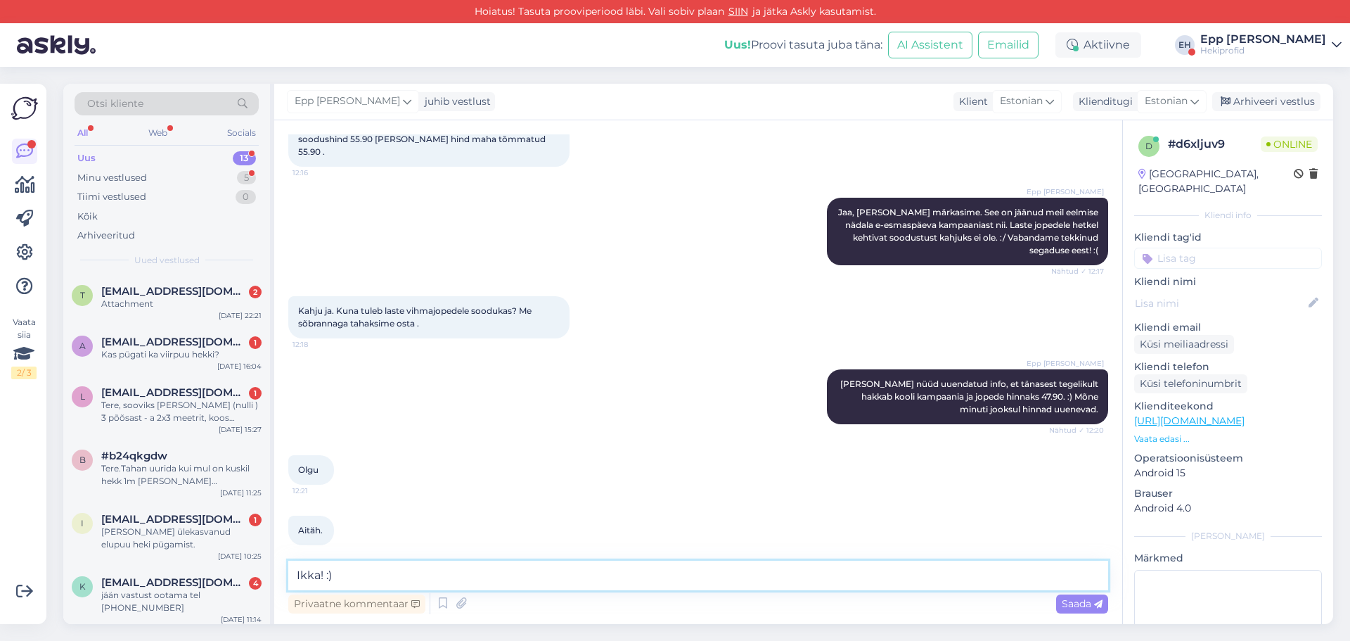
type textarea "Ikka! :)"
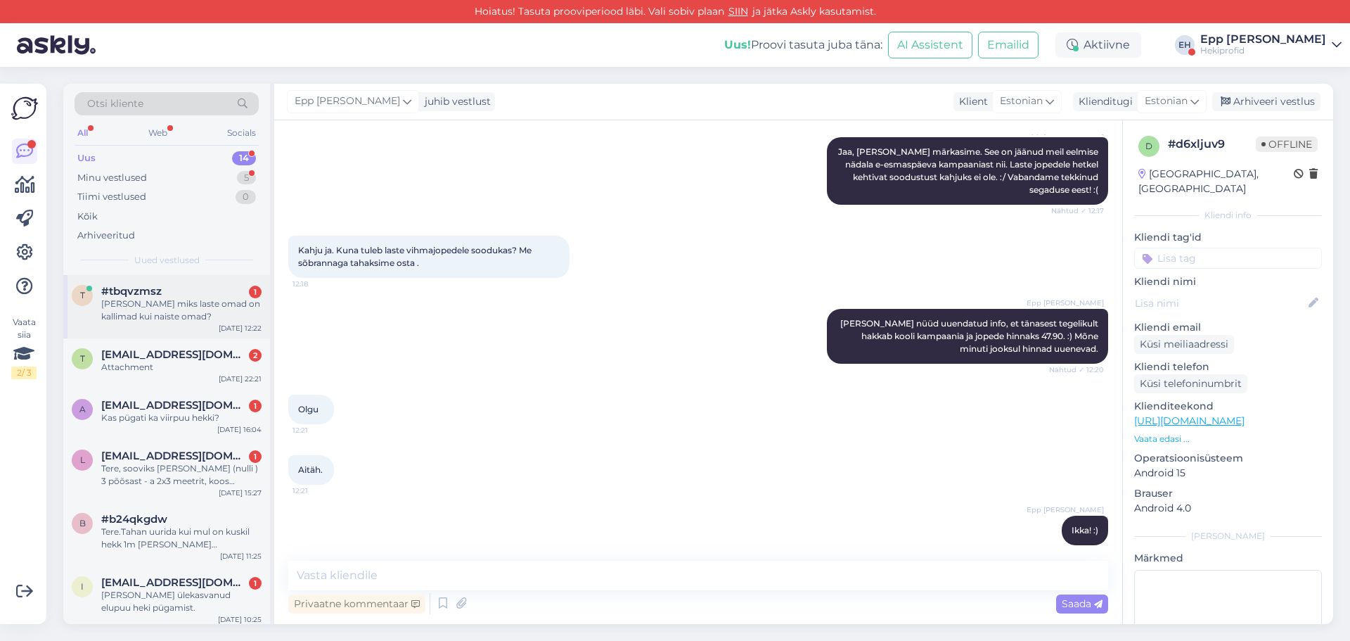
click at [161, 316] on div "[PERSON_NAME] miks laste omad on kallimad kui naiste omad?" at bounding box center [181, 309] width 160 height 25
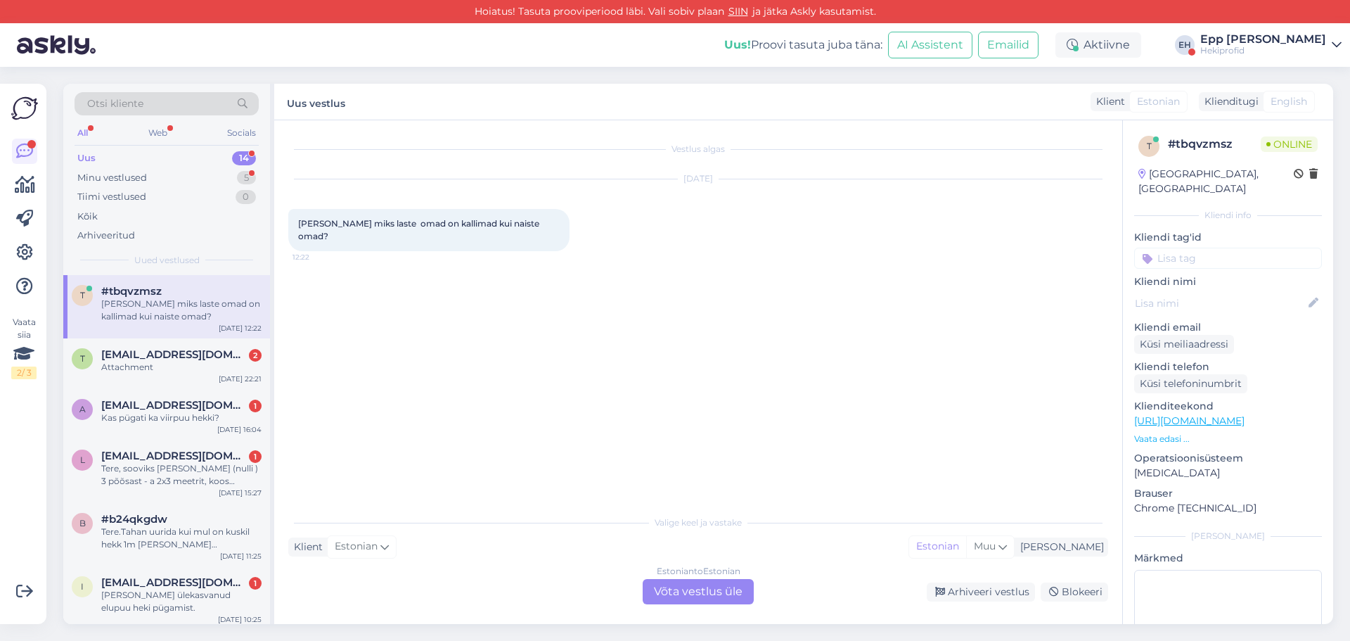
click at [648, 596] on div "Estonian to Estonian Võta vestlus üle" at bounding box center [698, 591] width 111 height 25
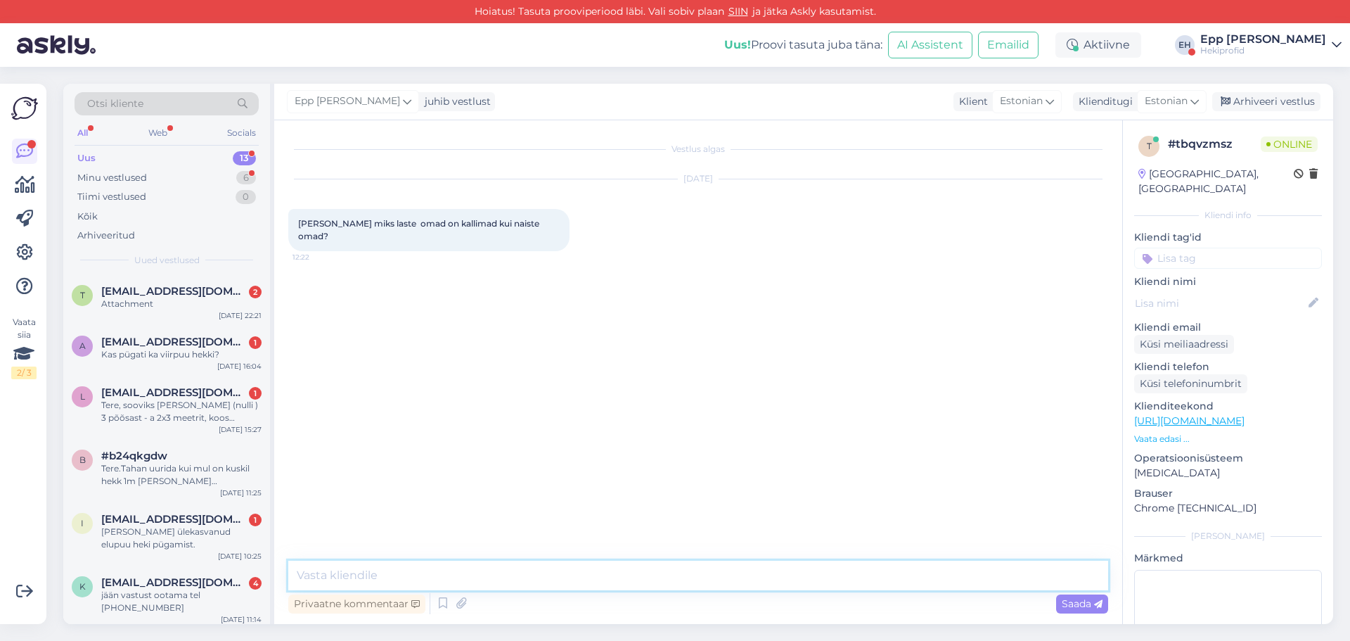
click at [503, 582] on textarea at bounding box center [698, 575] width 820 height 30
type textarea "Tere!"
type textarea "Aitäh kirja eest! :)"
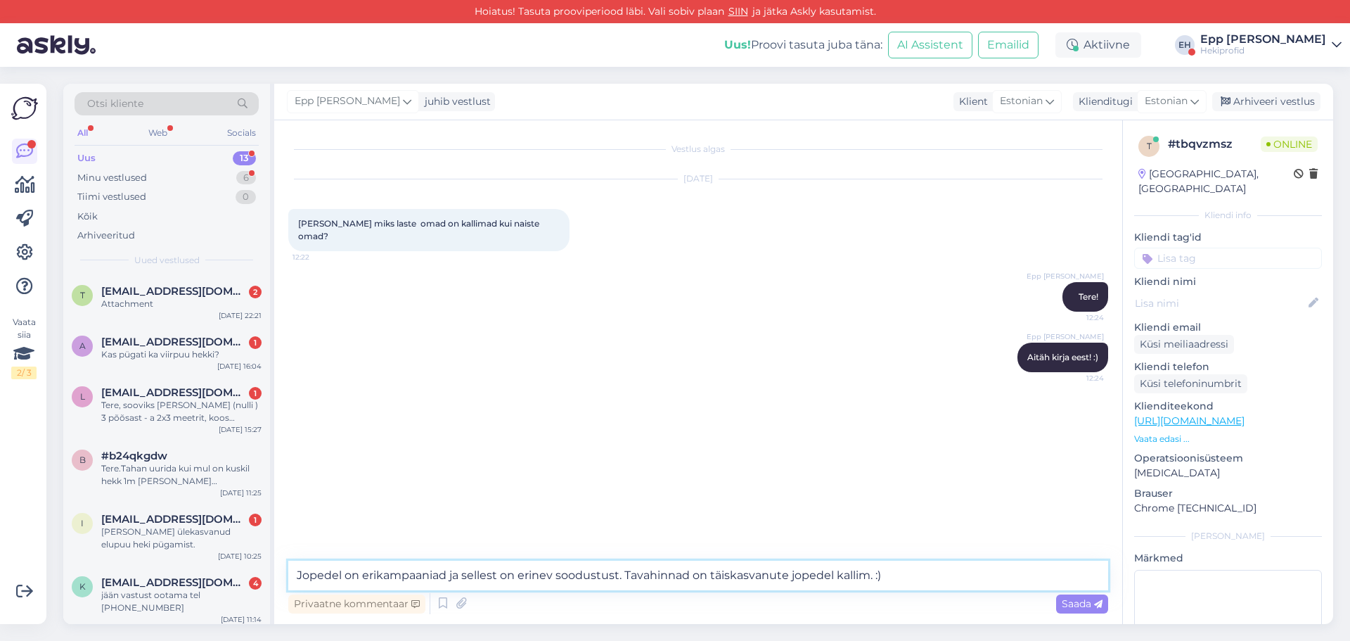
type textarea "Jopedel on erikampaaniad ja sellest on erinev soodustust. Tavahinnad on täiskas…"
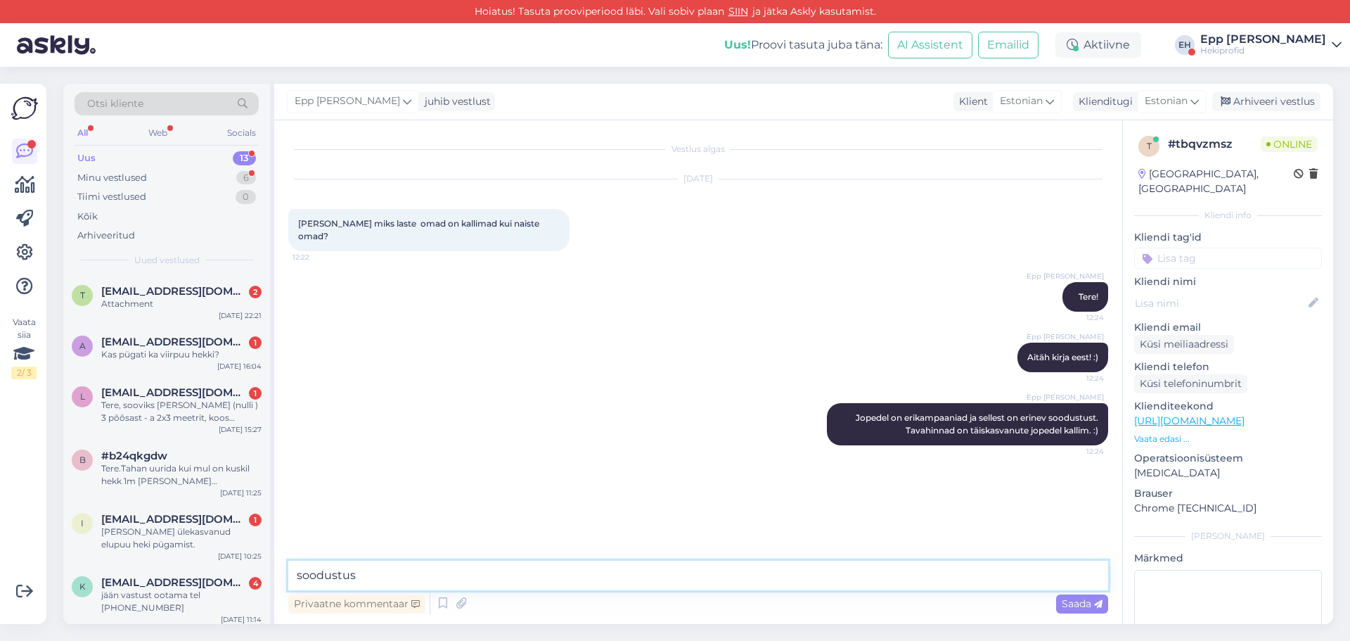
type textarea "soodustus*"
